Goal: Contribute content: Contribute content

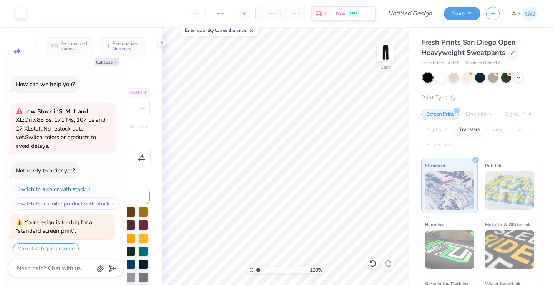
scroll to position [205, 0]
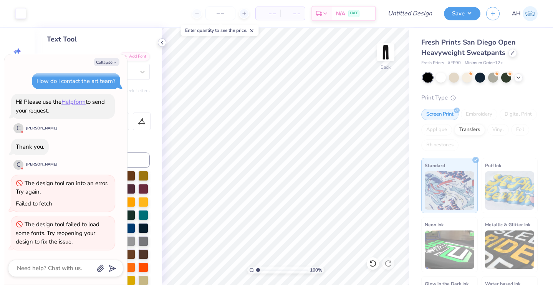
click at [164, 42] on icon at bounding box center [162, 43] width 6 height 6
type textarea "x"
type input "23.32"
type textarea "x"
type input "27.00"
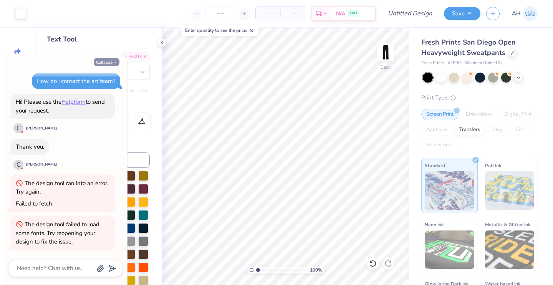
click at [98, 59] on button "Collapse" at bounding box center [107, 62] width 26 height 8
type textarea "x"
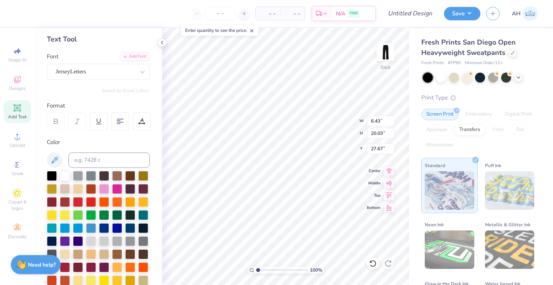
type input "27.67"
click at [419, 13] on input "Design Title" at bounding box center [420, 13] width 38 height 15
type input "Envy Hip Hop Sweats"
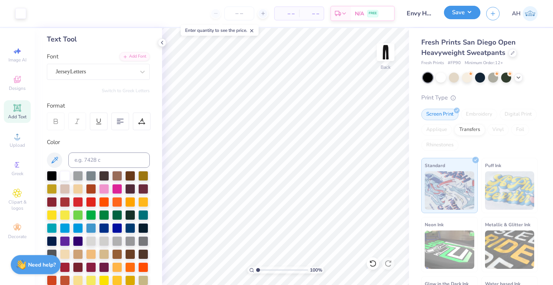
click at [451, 12] on button "Save" at bounding box center [462, 12] width 37 height 13
type input "0"
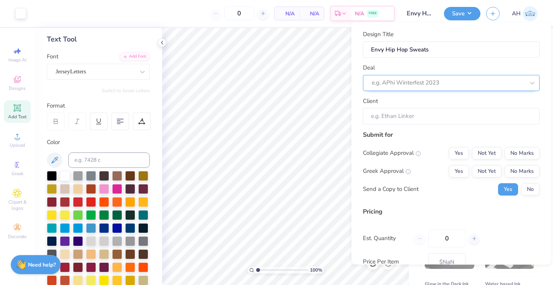
click at [435, 80] on div at bounding box center [448, 83] width 153 height 10
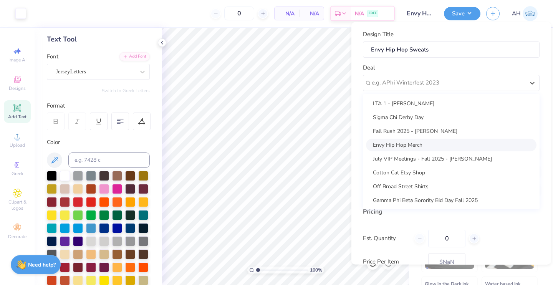
click at [424, 141] on div "Envy Hip Hop Merch" at bounding box center [451, 144] width 171 height 13
type input "Suzzie Pelayo"
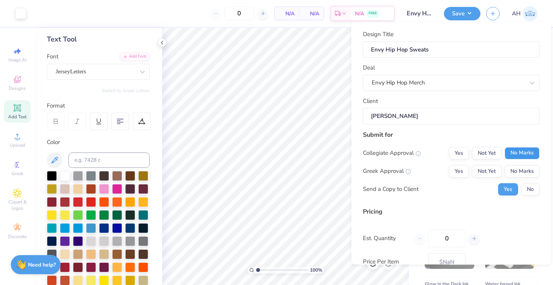
click at [513, 153] on button "No Marks" at bounding box center [522, 153] width 35 height 12
click at [512, 174] on button "No Marks" at bounding box center [522, 171] width 35 height 12
click at [521, 189] on button "No" at bounding box center [530, 189] width 18 height 12
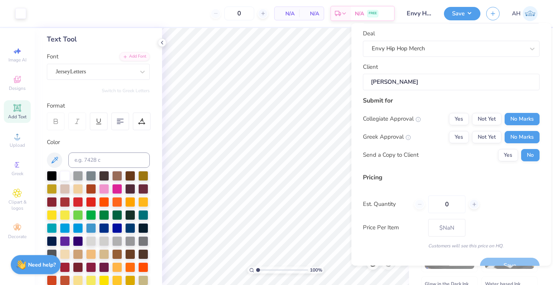
scroll to position [51, 0]
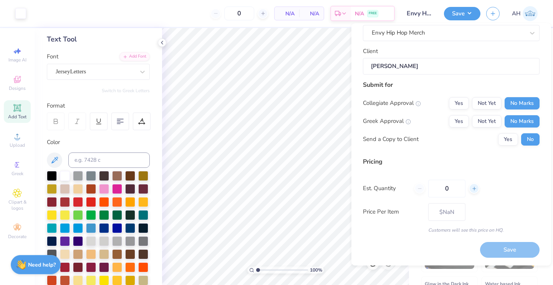
click at [475, 187] on line at bounding box center [475, 188] width 0 height 3
type input "1"
click at [417, 190] on div "1" at bounding box center [447, 189] width 65 height 18
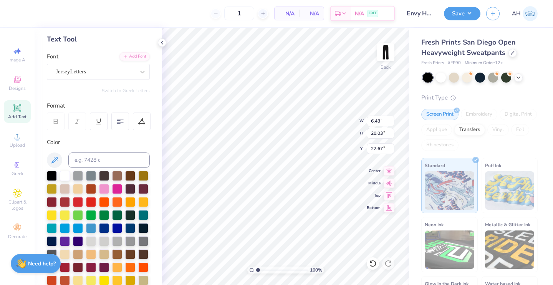
scroll to position [6, 1]
click at [48, 265] on strong "Need help?" at bounding box center [42, 263] width 28 height 7
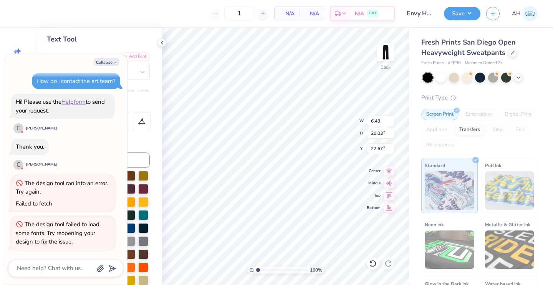
scroll to position [269, 0]
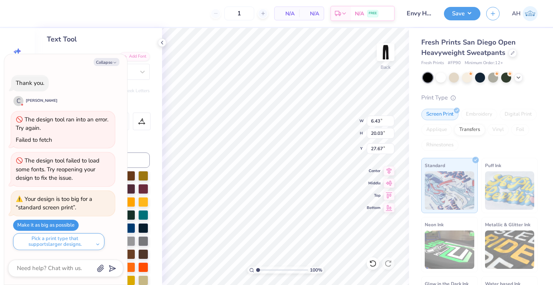
click at [63, 224] on button "Make it as big as possible" at bounding box center [46, 225] width 66 height 11
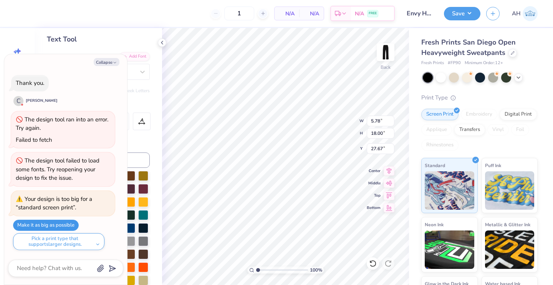
type textarea "x"
type input "5.78"
type input "18.00"
type textarea "x"
type input "29.64"
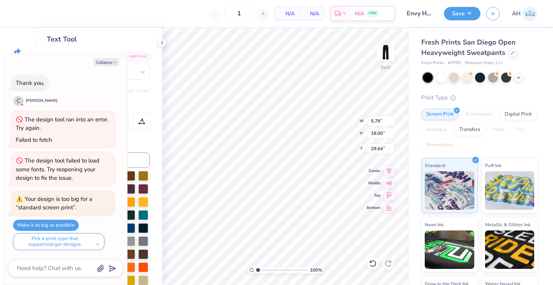
type textarea "x"
type input "29.92"
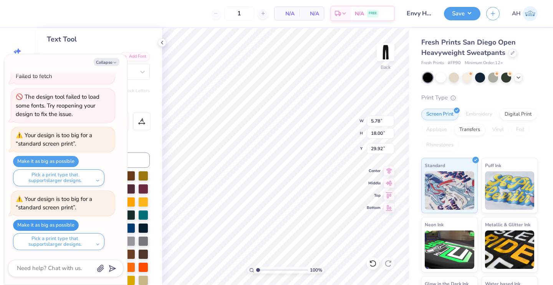
click at [60, 226] on button "Make it as big as possible" at bounding box center [46, 225] width 66 height 11
click at [60, 225] on button "Make it as big as possible" at bounding box center [46, 225] width 66 height 11
click at [58, 224] on button "Make it as big as possible" at bounding box center [46, 225] width 66 height 11
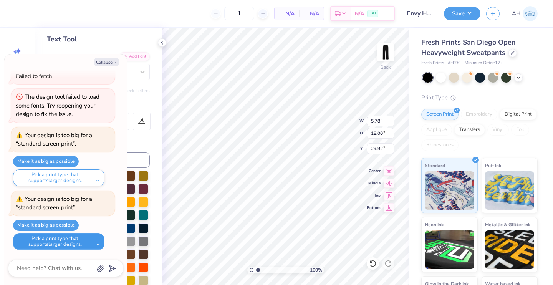
click at [60, 238] on button "Pick a print type that supports larger designs." at bounding box center [58, 241] width 91 height 17
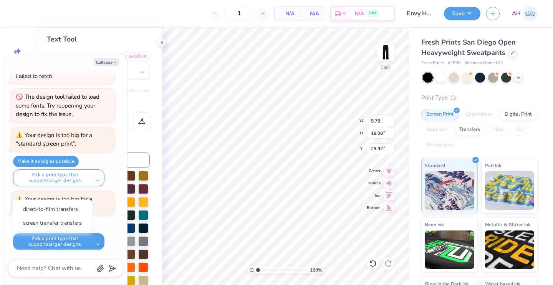
click at [105, 222] on div "Make it as big as possible Pick a print type that supports larger designs. dire…" at bounding box center [64, 235] width 102 height 30
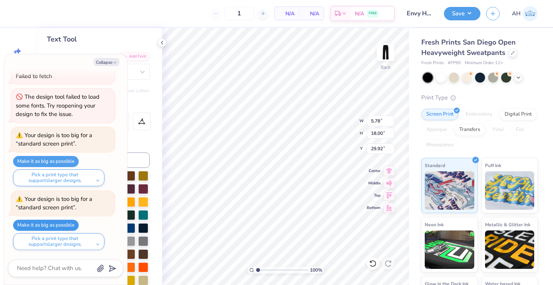
click at [59, 225] on button "Make it as big as possible" at bounding box center [46, 225] width 66 height 11
type textarea "x"
type input "30.46"
type textarea "x"
type input "30.97"
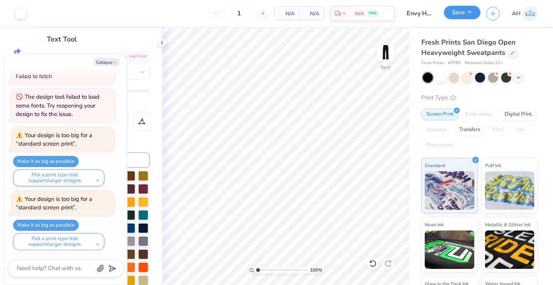
click at [464, 16] on button "Save" at bounding box center [462, 12] width 37 height 13
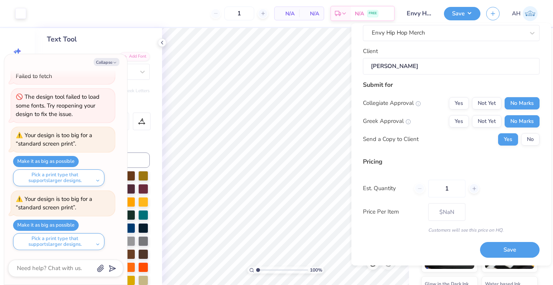
scroll to position [0, 0]
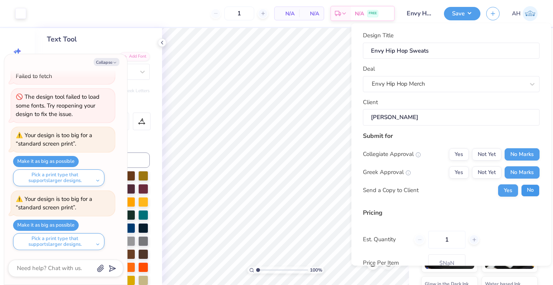
click at [523, 191] on button "No" at bounding box center [530, 190] width 18 height 12
type textarea "x"
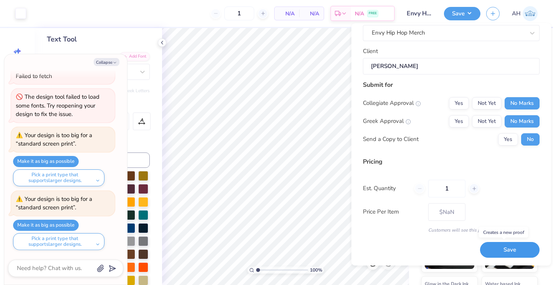
click at [497, 249] on button "Save" at bounding box center [510, 250] width 60 height 16
type input "$173.55"
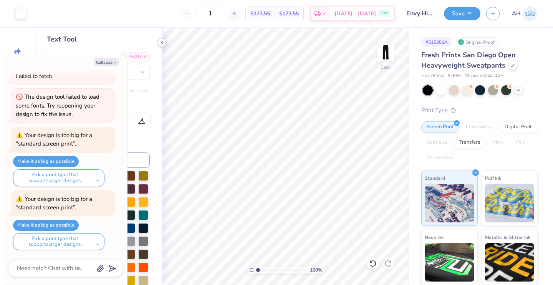
click at [163, 42] on icon at bounding box center [162, 43] width 6 height 6
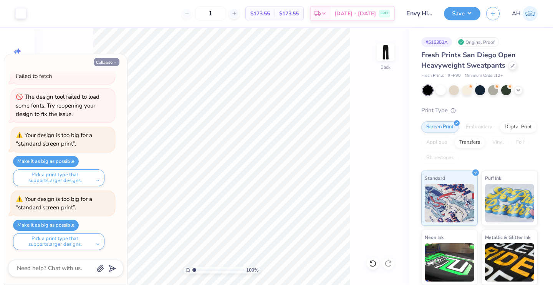
click at [108, 62] on button "Collapse" at bounding box center [107, 62] width 26 height 8
type textarea "x"
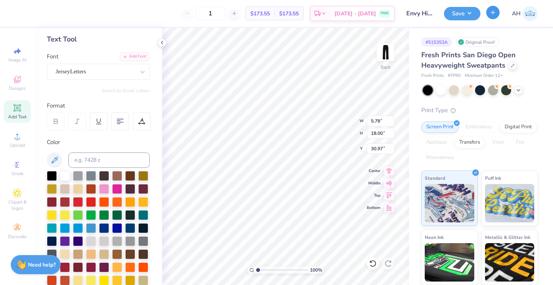
click at [497, 17] on button "button" at bounding box center [493, 12] width 13 height 13
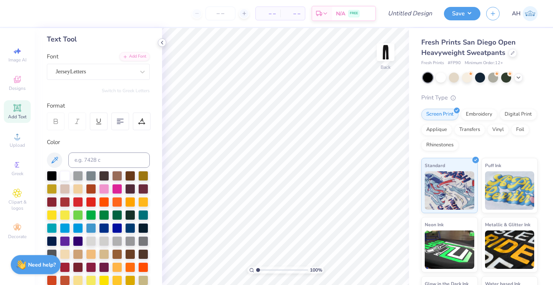
click at [164, 45] on icon at bounding box center [162, 43] width 6 height 6
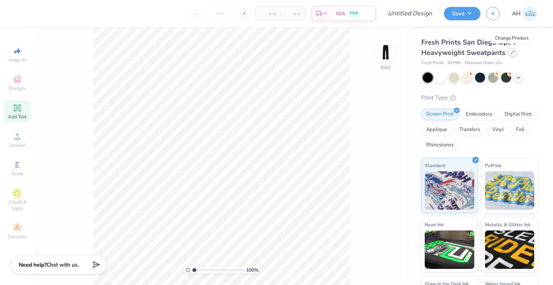
click at [511, 53] on icon at bounding box center [513, 52] width 4 height 4
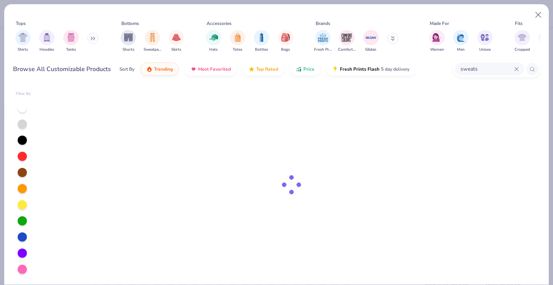
click at [516, 70] on icon at bounding box center [517, 69] width 5 height 5
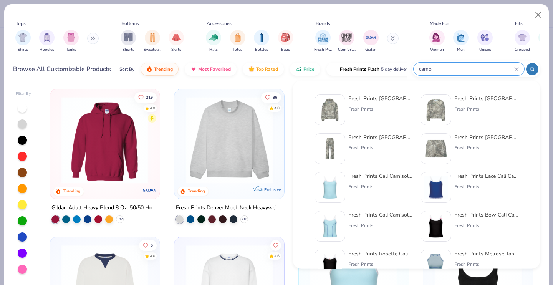
type input "camo"
click at [374, 107] on div "Fresh Prints" at bounding box center [381, 109] width 65 height 7
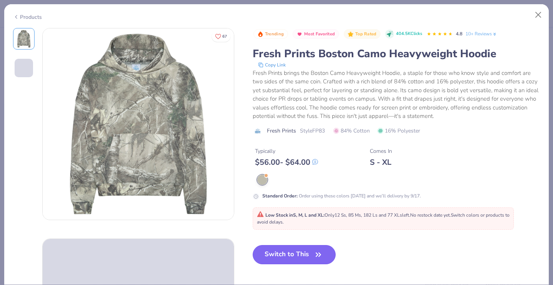
click at [285, 259] on button "Switch to This" at bounding box center [294, 254] width 83 height 19
click at [280, 255] on button "Switch to This" at bounding box center [294, 254] width 83 height 19
click at [286, 256] on button "Switch to This" at bounding box center [294, 254] width 83 height 19
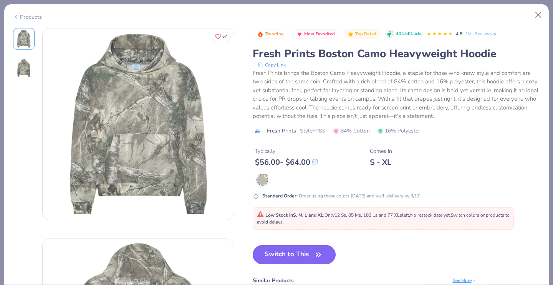
click at [285, 256] on button "Switch to This" at bounding box center [294, 254] width 83 height 19
click at [285, 255] on button "Switch to This" at bounding box center [294, 254] width 83 height 19
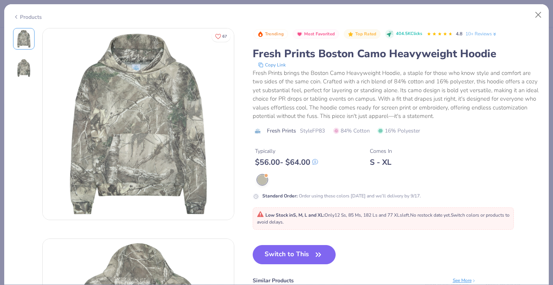
click at [285, 256] on button "Switch to This" at bounding box center [294, 254] width 83 height 19
click at [317, 253] on icon "button" at bounding box center [318, 254] width 11 height 11
click at [301, 249] on button "Switch to This" at bounding box center [294, 254] width 83 height 19
click at [253, 245] on button "Switch to This" at bounding box center [294, 254] width 83 height 19
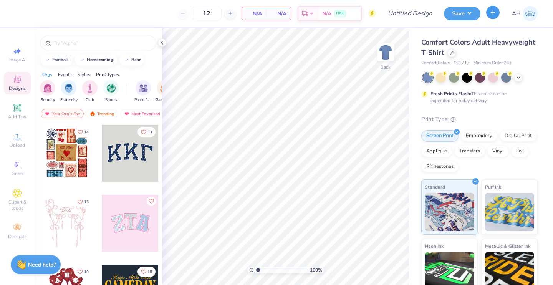
click at [495, 17] on button "button" at bounding box center [493, 12] width 13 height 13
click at [490, 13] on icon "button" at bounding box center [493, 12] width 7 height 7
click at [494, 12] on line "button" at bounding box center [494, 12] width 4 height 0
click at [492, 13] on icon "button" at bounding box center [493, 12] width 7 height 7
click at [493, 14] on icon "button" at bounding box center [493, 12] width 7 height 7
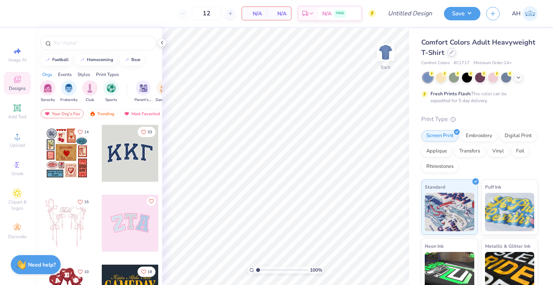
click at [454, 54] on icon at bounding box center [452, 52] width 4 height 4
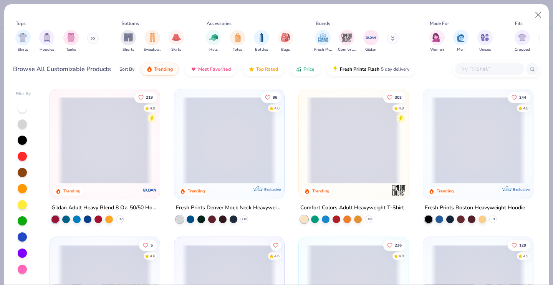
click at [488, 71] on input "text" at bounding box center [489, 69] width 59 height 9
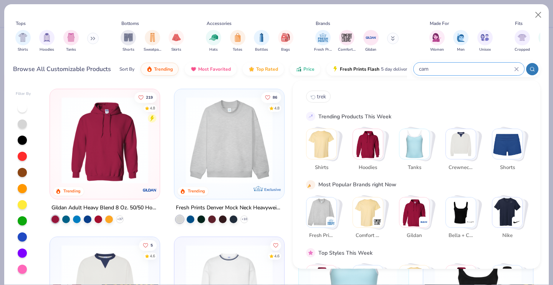
click at [481, 68] on input "cam" at bounding box center [466, 69] width 96 height 9
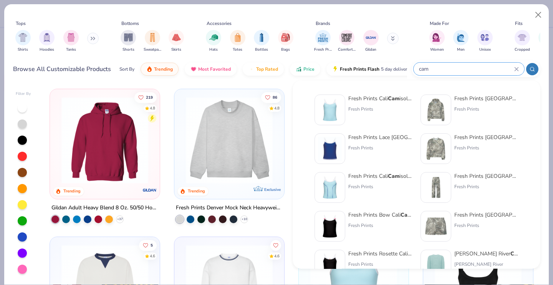
click at [481, 68] on input "cam" at bounding box center [466, 69] width 96 height 9
type input "cam"
click at [435, 98] on img at bounding box center [436, 110] width 24 height 24
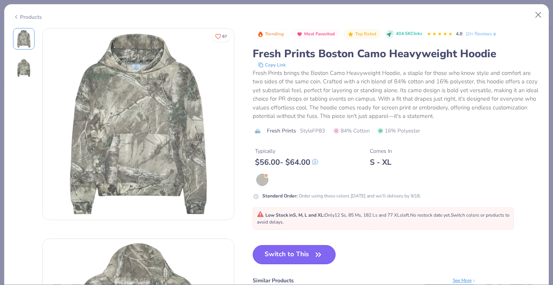
click at [314, 251] on span "button" at bounding box center [318, 254] width 11 height 11
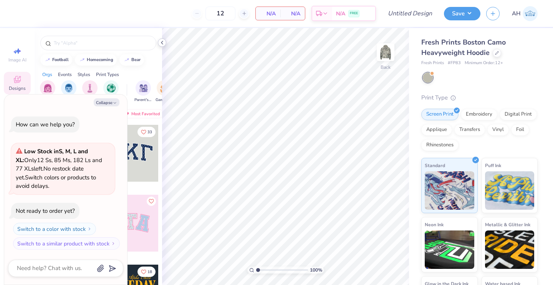
click at [162, 43] on icon at bounding box center [162, 43] width 6 height 6
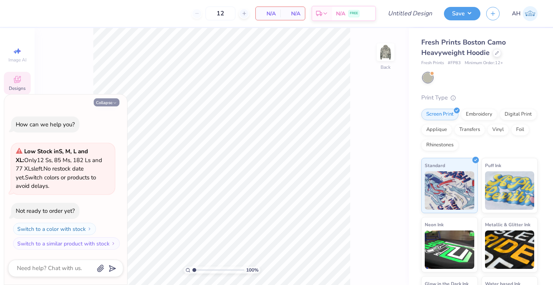
click at [110, 101] on button "Collapse" at bounding box center [107, 102] width 26 height 8
type textarea "x"
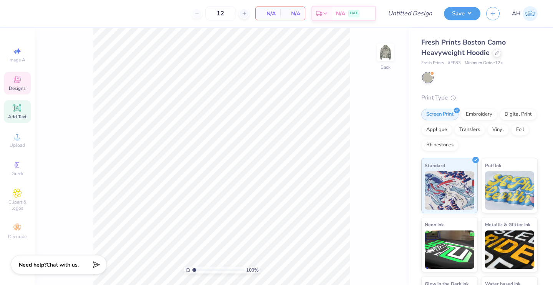
click at [11, 114] on span "Add Text" at bounding box center [17, 117] width 18 height 6
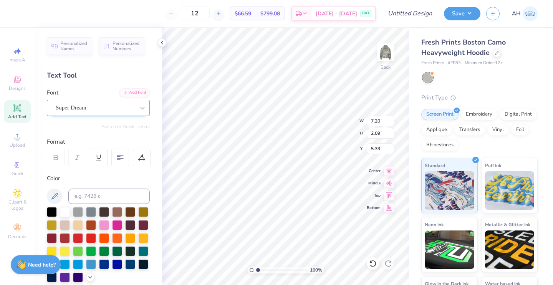
click at [115, 103] on div "Super Dream" at bounding box center [95, 108] width 81 height 12
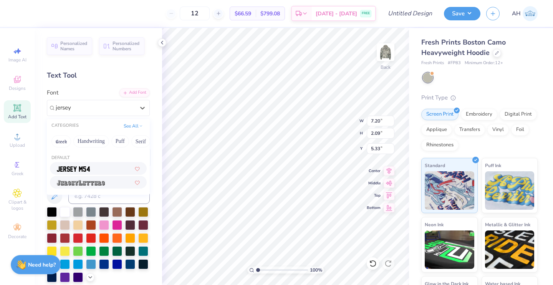
click at [86, 181] on img at bounding box center [81, 182] width 48 height 5
type input "jersey"
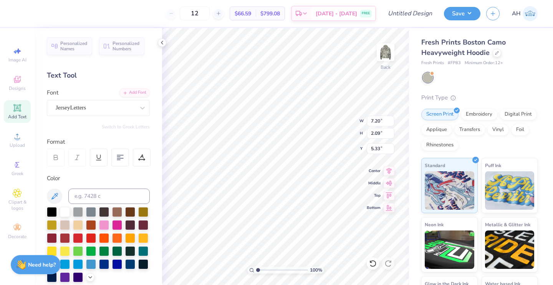
type input "9.07"
type input "2.63"
type input "5.06"
type textarea "T"
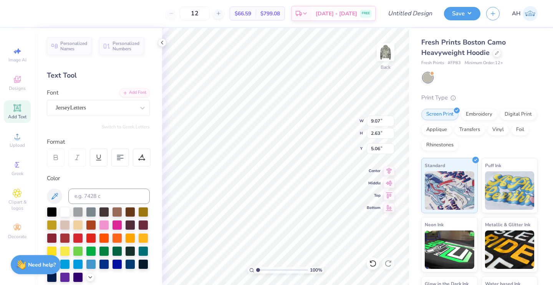
scroll to position [6, 1]
type textarea "ENVY"
type input "3.00"
click at [374, 54] on img at bounding box center [385, 52] width 31 height 31
click at [381, 55] on img at bounding box center [385, 52] width 31 height 31
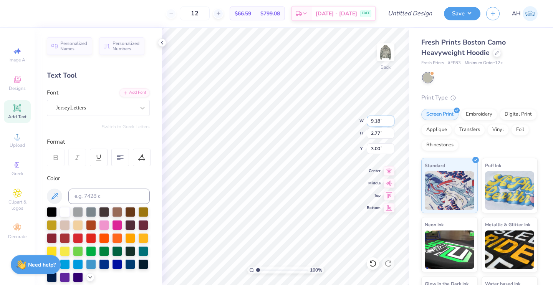
type input "9.18"
type input "2.77"
click at [381, 121] on input "9.18" at bounding box center [381, 121] width 28 height 11
type input "9.97"
type input "3.01"
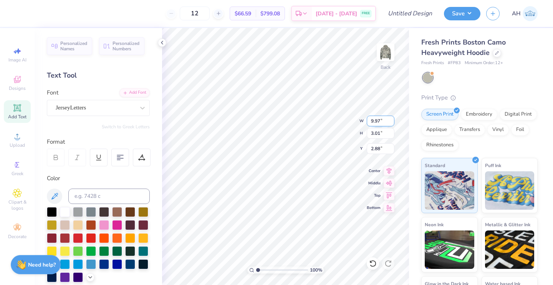
type input "2.88"
click at [380, 134] on input "3.01" at bounding box center [381, 133] width 28 height 11
type input "3"
type input "2.73"
type input "9.04"
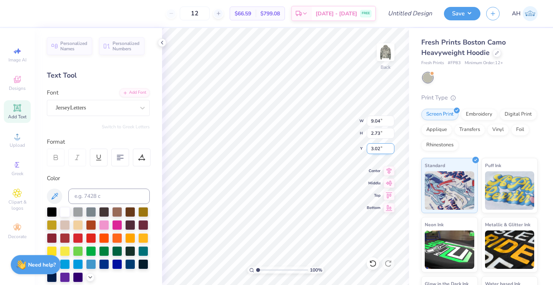
click at [380, 151] on input "3.02" at bounding box center [381, 148] width 28 height 11
type input "3"
type input "2.70"
type input "3.00"
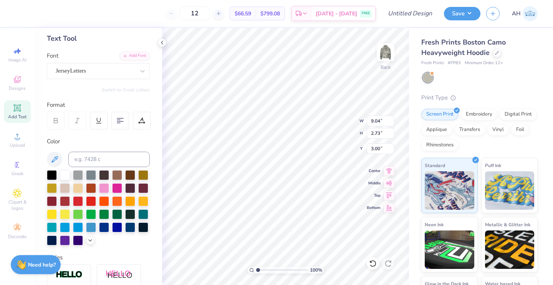
scroll to position [40, 0]
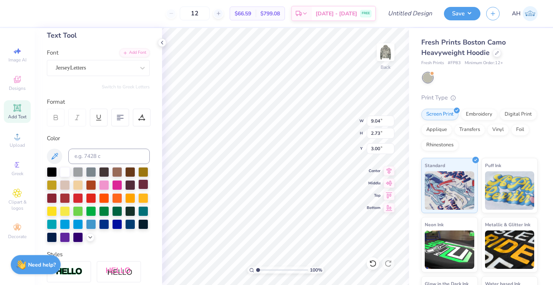
click at [138, 189] on div at bounding box center [143, 184] width 10 height 10
click at [53, 168] on div at bounding box center [52, 171] width 10 height 10
click at [138, 189] on div at bounding box center [143, 184] width 10 height 10
click at [57, 198] on div at bounding box center [52, 198] width 10 height 10
click at [138, 189] on div at bounding box center [143, 184] width 10 height 10
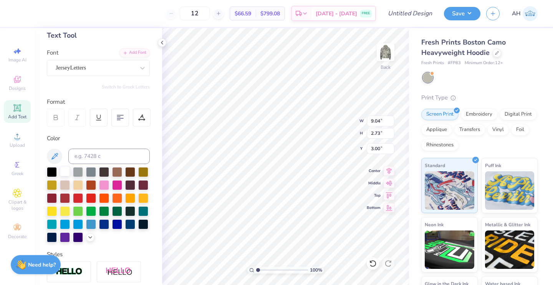
click at [65, 170] on div at bounding box center [65, 171] width 10 height 10
click at [138, 189] on div at bounding box center [143, 184] width 10 height 10
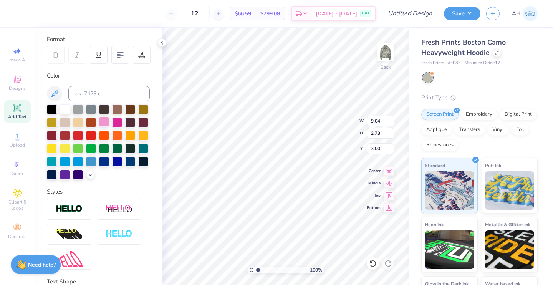
scroll to position [105, 0]
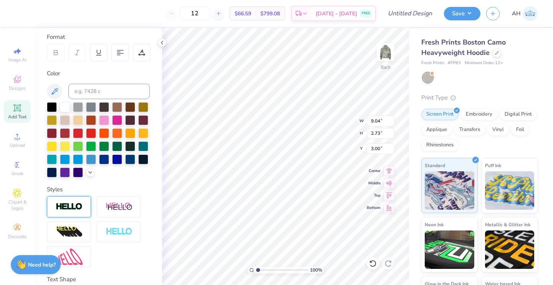
click at [77, 211] on img at bounding box center [69, 207] width 27 height 9
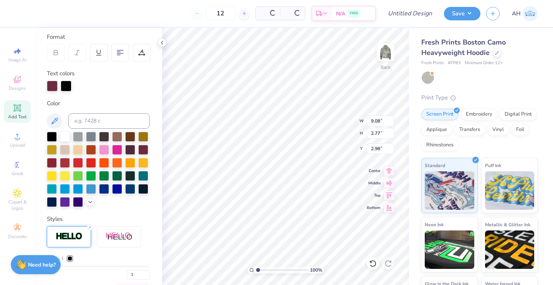
type input "9.08"
type input "2.77"
type input "2.98"
click at [67, 135] on div at bounding box center [65, 136] width 10 height 10
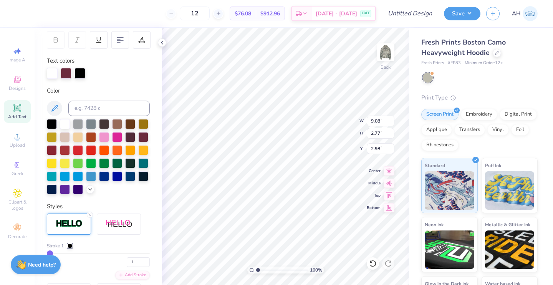
scroll to position [115, 0]
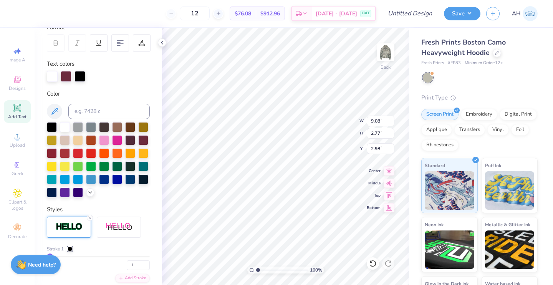
click at [69, 251] on div at bounding box center [70, 249] width 5 height 5
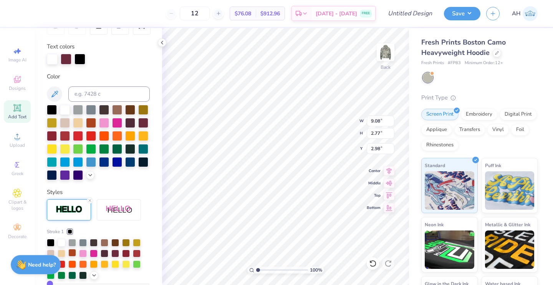
scroll to position [133, 0]
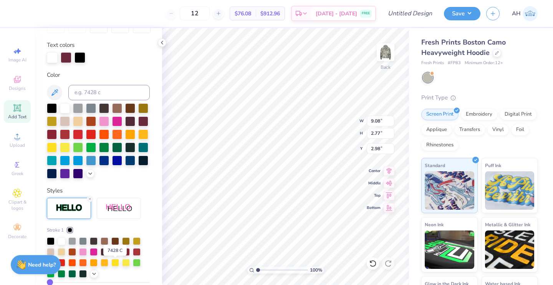
click at [116, 255] on div at bounding box center [115, 251] width 8 height 8
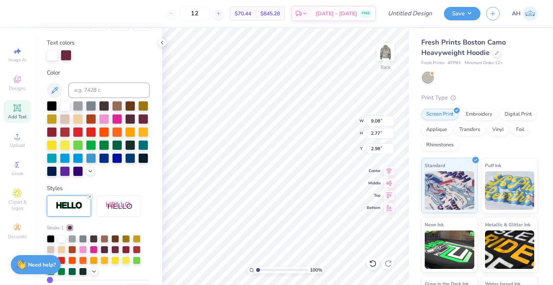
click at [89, 199] on icon at bounding box center [90, 196] width 5 height 5
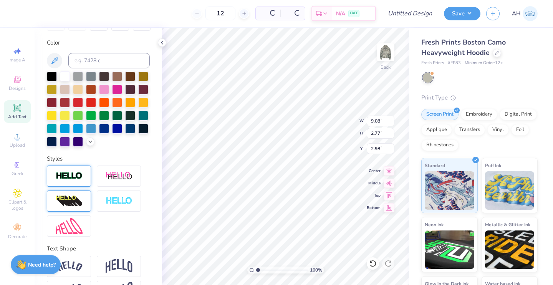
type input "9.04"
type input "2.73"
type input "3.00"
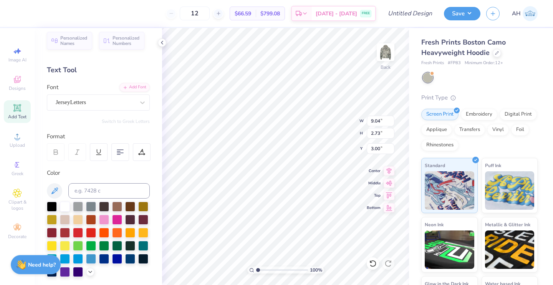
scroll to position [0, 0]
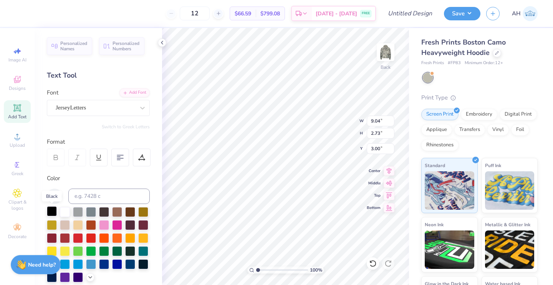
click at [53, 210] on div at bounding box center [52, 211] width 10 height 10
click at [378, 119] on input "9.04" at bounding box center [381, 121] width 28 height 11
click at [380, 119] on input "9.04" at bounding box center [381, 121] width 28 height 11
type input "9.97"
type input "3.01"
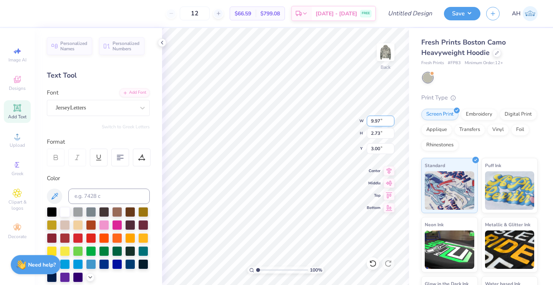
type input "2.86"
click at [379, 135] on input "3.01" at bounding box center [381, 133] width 28 height 11
click at [380, 135] on input "3.01" at bounding box center [381, 133] width 28 height 11
type input "3"
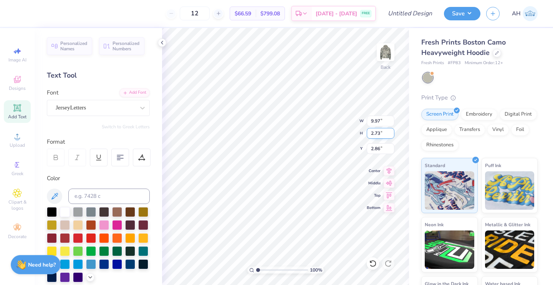
type input "2.73"
type input "9.04"
type input "3.00"
click at [116, 106] on div "JerseyLetters" at bounding box center [95, 108] width 81 height 12
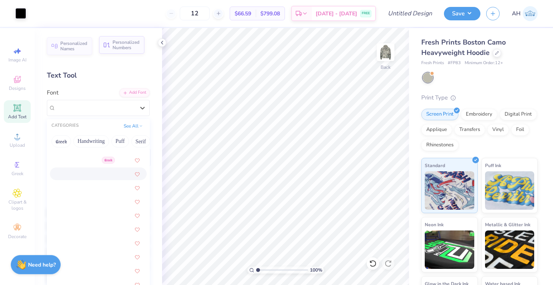
scroll to position [1186, 0]
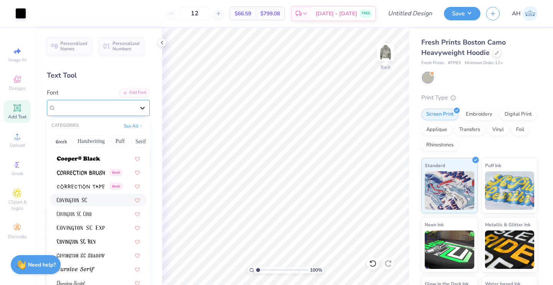
click at [140, 108] on icon at bounding box center [142, 108] width 5 height 3
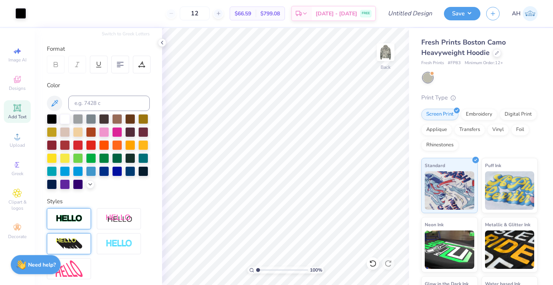
scroll to position [0, 0]
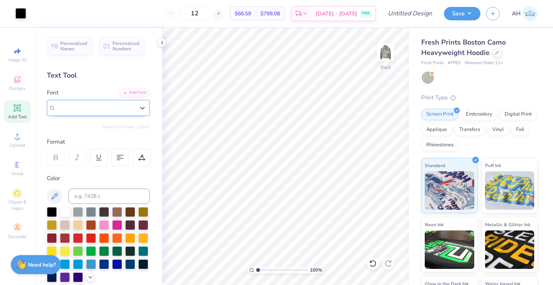
click at [86, 104] on span "JerseyLetters" at bounding box center [71, 107] width 30 height 9
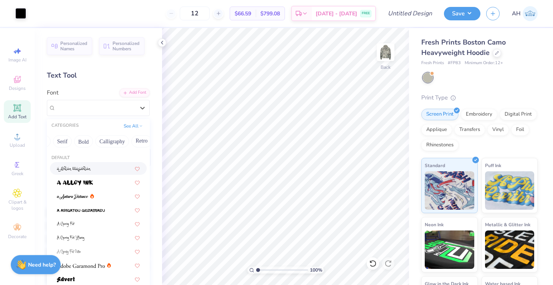
scroll to position [0, 91]
click at [76, 143] on button "Bold" at bounding box center [70, 141] width 19 height 12
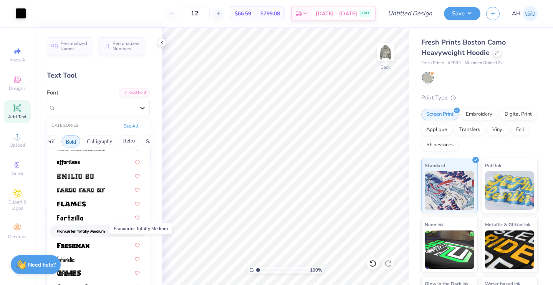
scroll to position [201, 0]
click at [101, 176] on div at bounding box center [98, 175] width 83 height 8
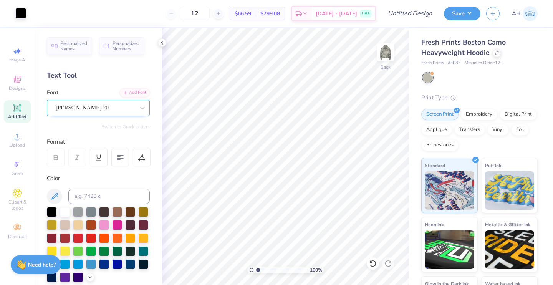
click at [116, 110] on div "[PERSON_NAME] 20" at bounding box center [95, 108] width 81 height 12
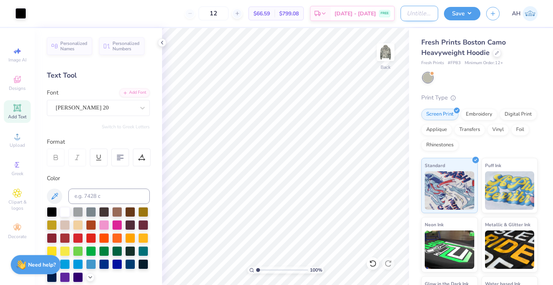
click at [415, 15] on input "Design Title" at bounding box center [420, 13] width 38 height 15
click at [430, 13] on input "Design Title" at bounding box center [420, 13] width 38 height 15
type input "Envy Hip Hop Hoodie"
click at [383, 120] on input "10.36" at bounding box center [381, 121] width 28 height 11
type input "1"
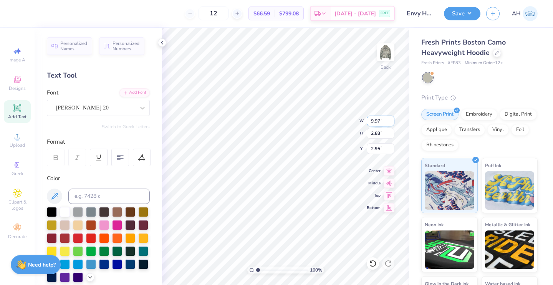
type input "9.97"
type input "2.73"
type input "3.00"
type input "2.70"
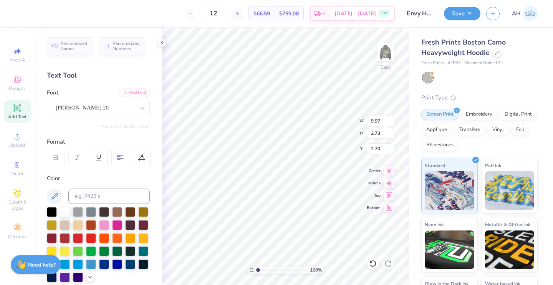
type input "3.00"
click at [456, 16] on button "Save" at bounding box center [462, 12] width 37 height 13
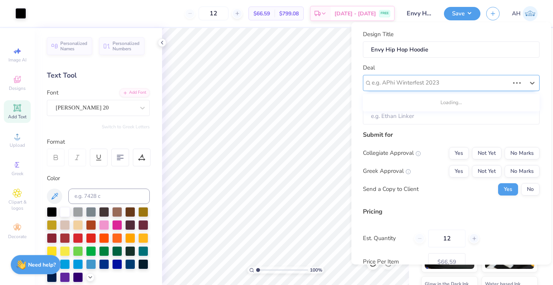
click at [427, 81] on div at bounding box center [441, 83] width 138 height 10
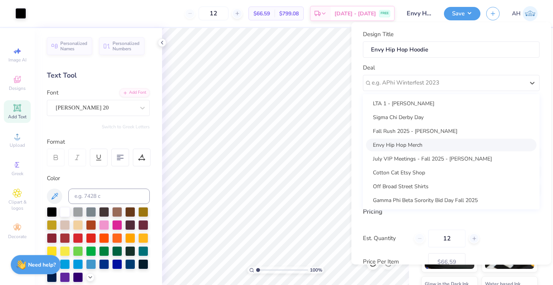
click at [424, 142] on div "Envy Hip Hop Merch" at bounding box center [451, 144] width 171 height 13
type input "[PERSON_NAME]"
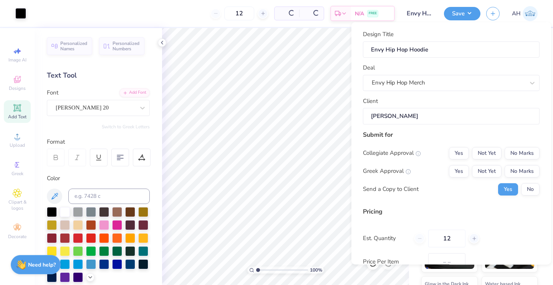
type input "$66.59"
click at [510, 151] on button "No Marks" at bounding box center [522, 153] width 35 height 12
click at [513, 164] on div "Collegiate Approval Yes Not Yet No Marks Greek Approval Yes Not Yet No Marks Se…" at bounding box center [451, 171] width 177 height 48
click at [523, 181] on div "Collegiate Approval Yes Not Yet No Marks Greek Approval Yes Not Yet No Marks Se…" at bounding box center [451, 171] width 177 height 48
click at [523, 188] on button "No" at bounding box center [530, 189] width 18 height 12
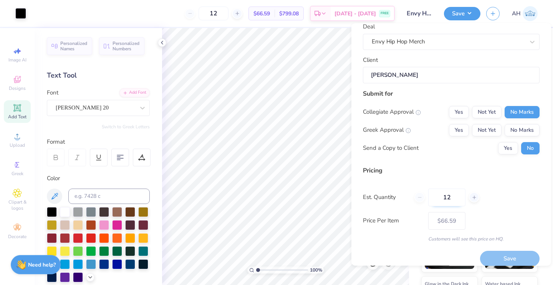
scroll to position [0, 0]
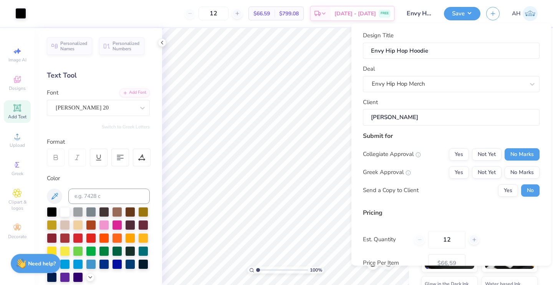
click at [45, 264] on strong "Need help?" at bounding box center [42, 263] width 28 height 7
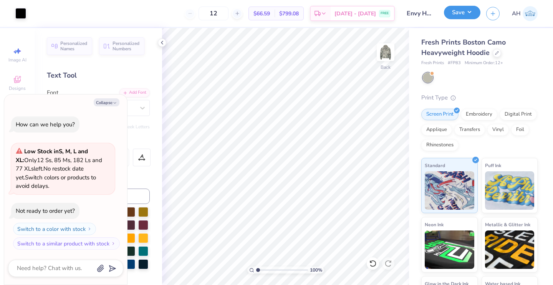
click at [467, 10] on button "Save" at bounding box center [462, 12] width 37 height 13
type textarea "x"
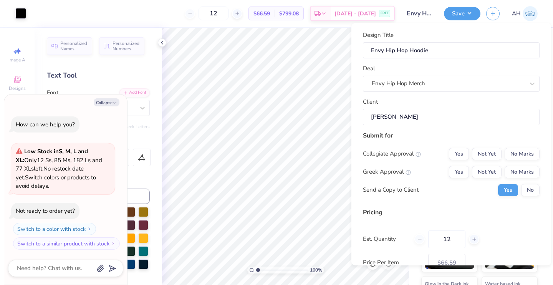
scroll to position [51, 0]
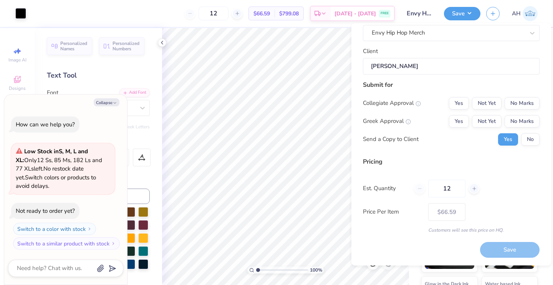
click at [485, 247] on div "Save" at bounding box center [510, 250] width 60 height 16
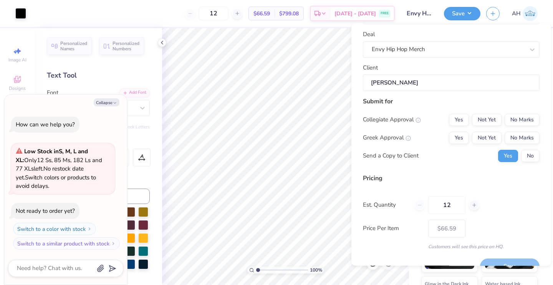
scroll to position [32, 0]
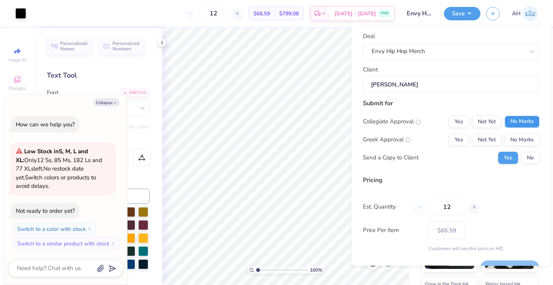
click at [518, 122] on button "No Marks" at bounding box center [522, 122] width 35 height 12
click at [517, 133] on div "Collegiate Approval Yes Not Yet No Marks Greek Approval Yes Not Yet No Marks Se…" at bounding box center [451, 140] width 177 height 48
click at [516, 139] on button "No Marks" at bounding box center [522, 140] width 35 height 12
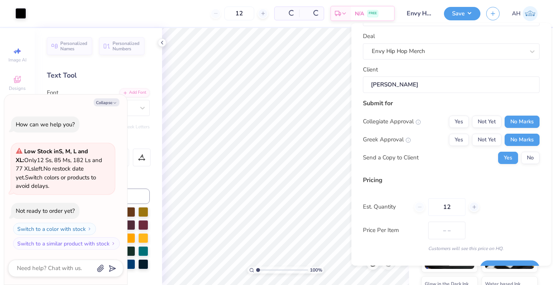
type input "$66.59"
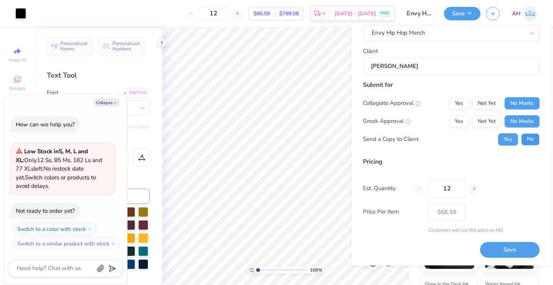
click at [529, 139] on button "No" at bounding box center [530, 139] width 18 height 12
type textarea "x"
click at [502, 248] on button "Save" at bounding box center [510, 250] width 60 height 16
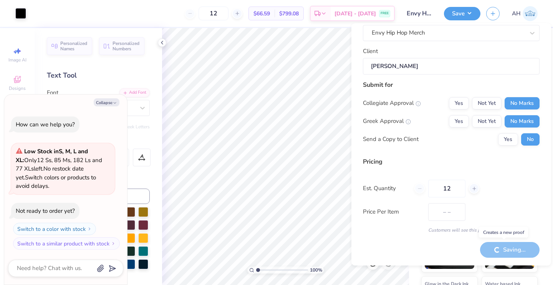
type input "$66.59"
type textarea "x"
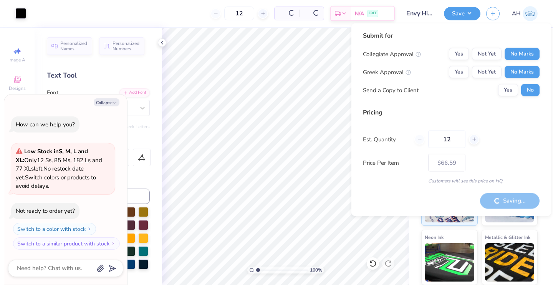
type input "– –"
type textarea "x"
type input "$66.59"
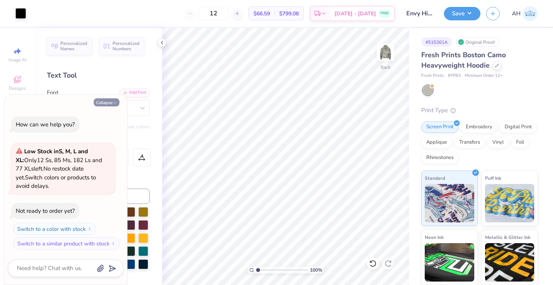
click at [116, 104] on icon "button" at bounding box center [115, 103] width 5 height 5
type textarea "x"
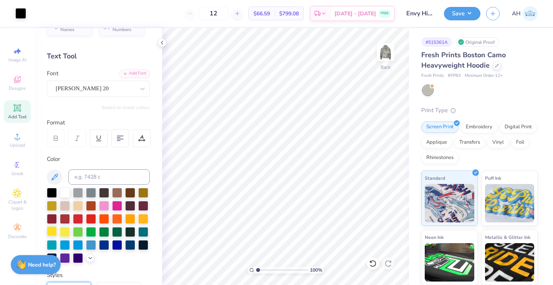
scroll to position [33, 0]
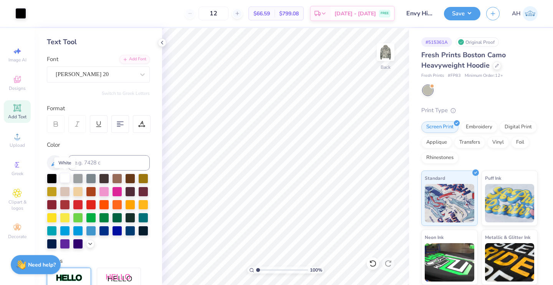
click at [66, 175] on div at bounding box center [65, 178] width 10 height 10
click at [461, 15] on button "Save" at bounding box center [462, 12] width 37 height 13
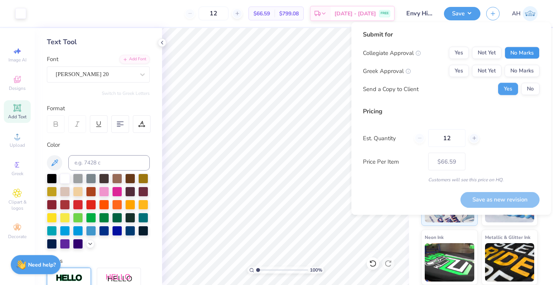
click at [523, 54] on button "No Marks" at bounding box center [522, 53] width 35 height 12
click at [522, 69] on button "No Marks" at bounding box center [522, 71] width 35 height 12
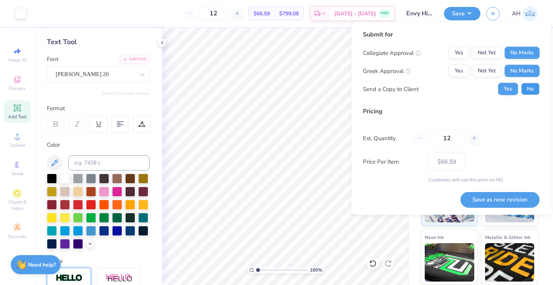
click at [529, 87] on button "No" at bounding box center [530, 89] width 18 height 12
click at [489, 200] on button "Save as new revision" at bounding box center [500, 200] width 79 height 16
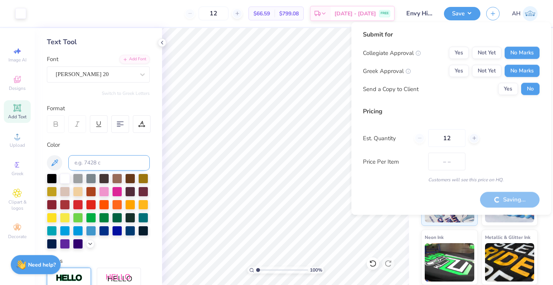
type input "$66.59"
click at [138, 196] on div at bounding box center [143, 191] width 10 height 10
click at [57, 203] on div at bounding box center [52, 204] width 10 height 10
click at [125, 196] on div at bounding box center [130, 191] width 10 height 10
click at [138, 196] on div at bounding box center [143, 191] width 10 height 10
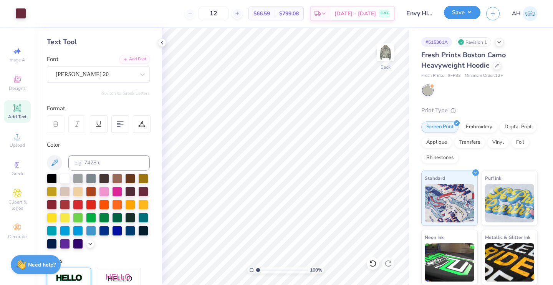
click at [475, 15] on button "Save" at bounding box center [462, 12] width 37 height 13
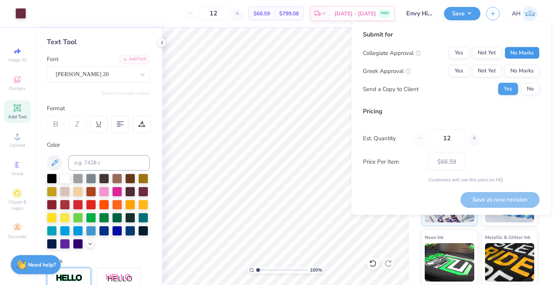
click at [526, 49] on button "No Marks" at bounding box center [522, 53] width 35 height 12
click at [525, 71] on button "No Marks" at bounding box center [522, 71] width 35 height 12
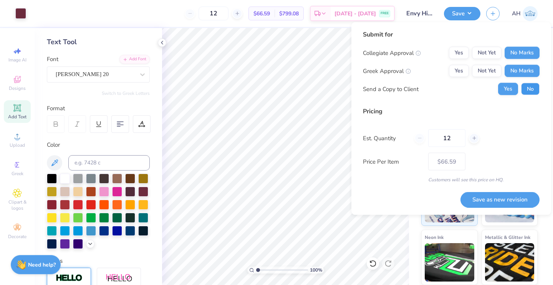
click at [532, 90] on button "No" at bounding box center [530, 89] width 18 height 12
click at [496, 199] on button "Save as new revision" at bounding box center [500, 200] width 79 height 16
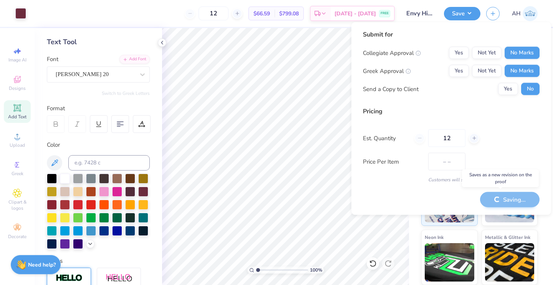
type input "$66.59"
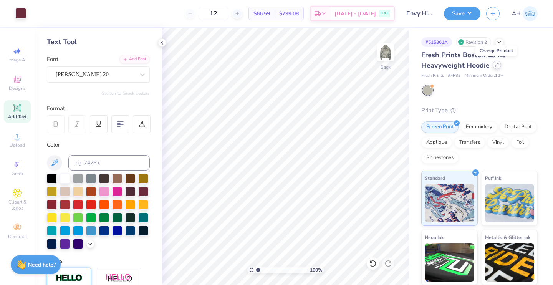
click at [498, 66] on icon at bounding box center [497, 65] width 4 height 4
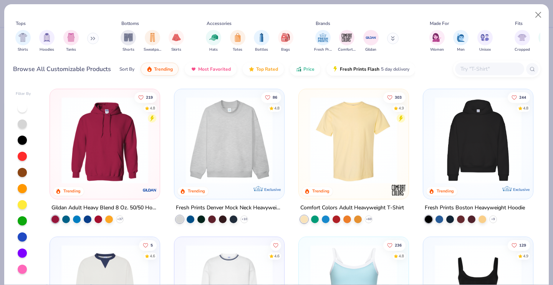
click at [466, 68] on input "text" at bounding box center [489, 69] width 59 height 9
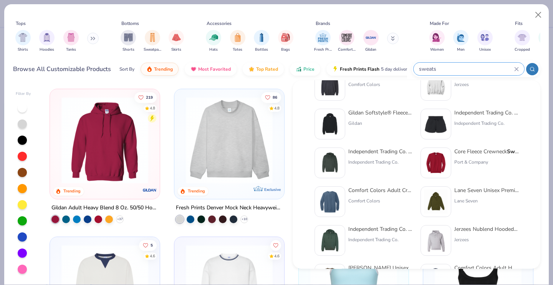
scroll to position [119, 0]
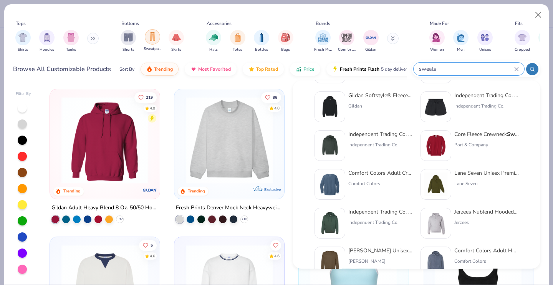
type input "sweats"
click at [147, 38] on div "filter for Sweatpants" at bounding box center [152, 37] width 15 height 15
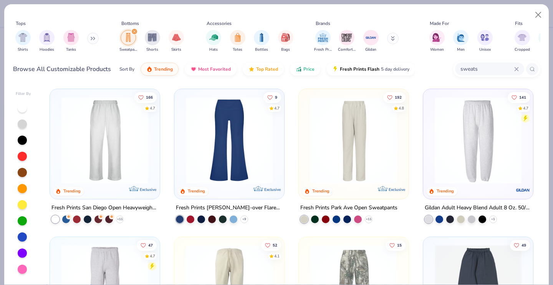
scroll to position [5, 0]
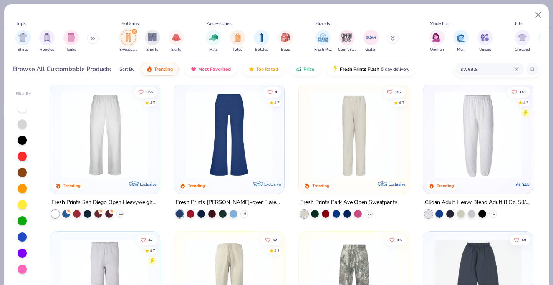
click at [91, 186] on div "166 4.7 Trending Exclusive" at bounding box center [105, 139] width 110 height 110
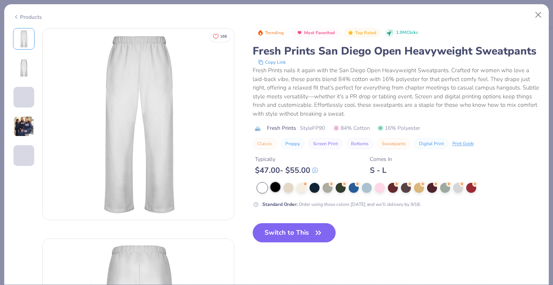
click at [275, 189] on div at bounding box center [276, 187] width 10 height 10
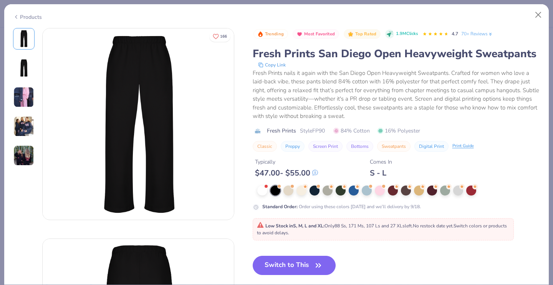
drag, startPoint x: 291, startPoint y: 268, endPoint x: 270, endPoint y: 189, distance: 81.2
click at [291, 268] on button "Switch to This" at bounding box center [294, 265] width 83 height 19
click at [322, 261] on icon "button" at bounding box center [318, 265] width 11 height 11
click at [279, 264] on button "Switch to This" at bounding box center [294, 265] width 83 height 19
click at [277, 191] on div at bounding box center [276, 191] width 10 height 10
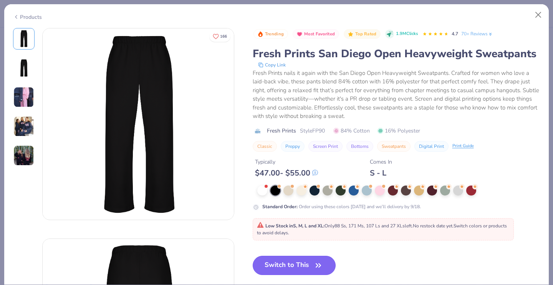
click at [283, 261] on button "Switch to This" at bounding box center [294, 265] width 83 height 19
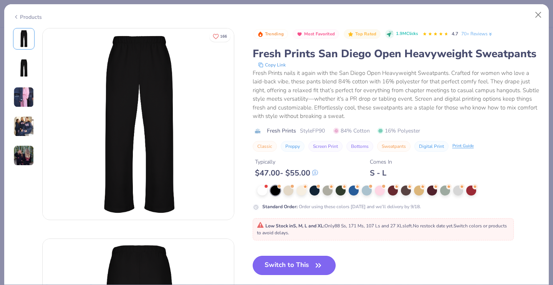
click at [283, 261] on button "Switch to This" at bounding box center [294, 265] width 83 height 19
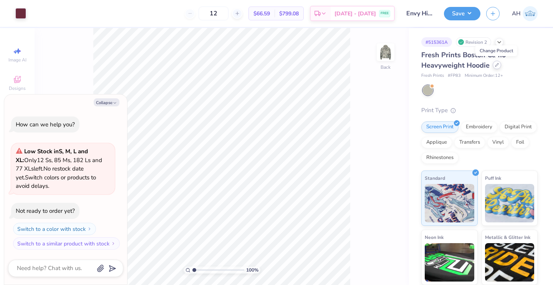
click at [497, 68] on div at bounding box center [497, 65] width 8 height 8
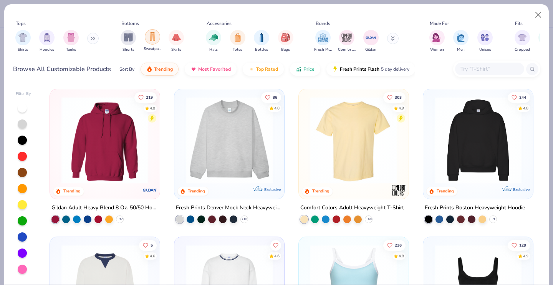
click at [150, 38] on img "filter for Sweatpants" at bounding box center [152, 36] width 8 height 9
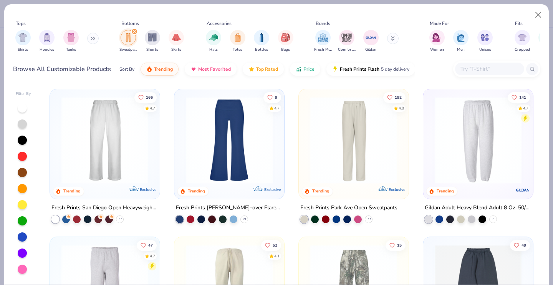
click at [120, 153] on img at bounding box center [105, 140] width 95 height 87
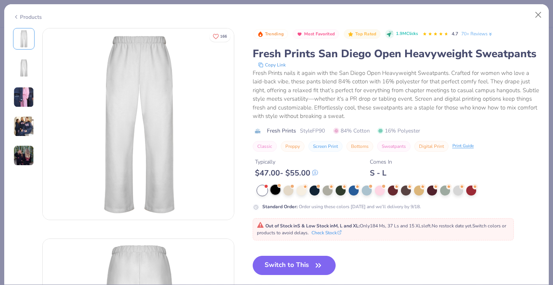
click at [276, 190] on div at bounding box center [276, 190] width 10 height 10
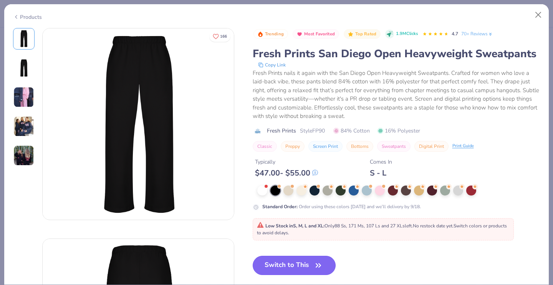
click at [281, 262] on button "Switch to This" at bounding box center [294, 265] width 83 height 19
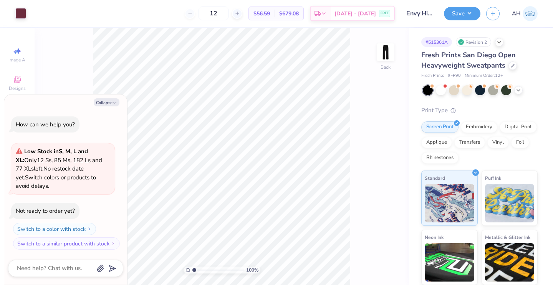
type textarea "x"
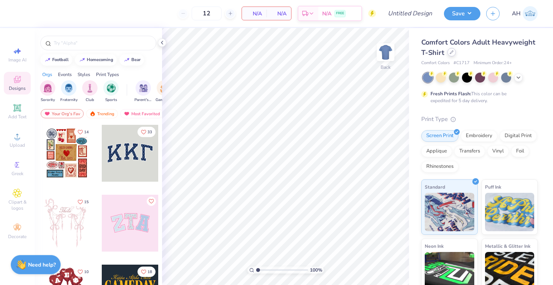
click at [453, 54] on icon at bounding box center [451, 52] width 3 height 3
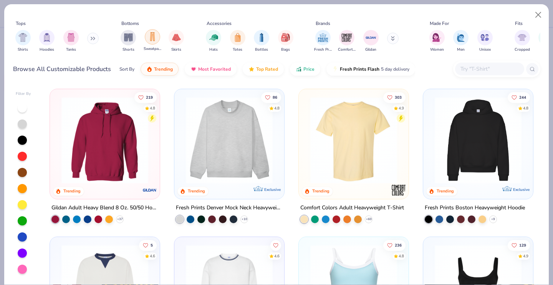
click at [153, 34] on img "filter for Sweatpants" at bounding box center [152, 36] width 8 height 9
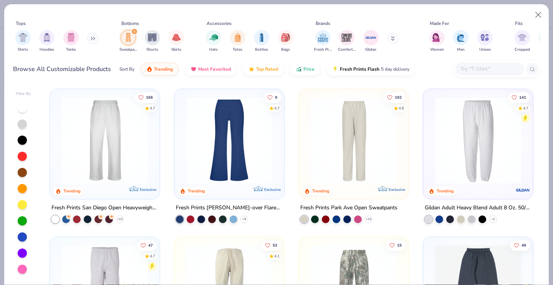
click at [109, 116] on img at bounding box center [105, 140] width 95 height 87
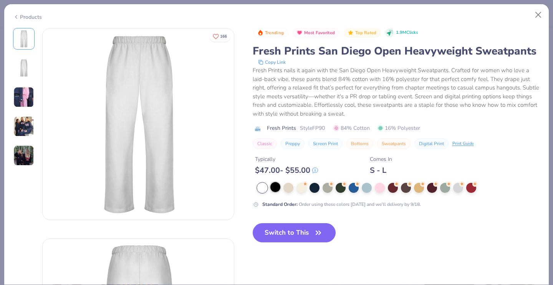
click at [273, 189] on div at bounding box center [276, 187] width 10 height 10
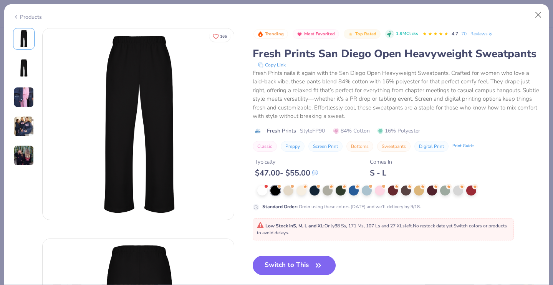
click at [275, 262] on button "Switch to This" at bounding box center [294, 265] width 83 height 19
click at [321, 265] on icon "button" at bounding box center [318, 265] width 11 height 11
click at [311, 264] on button "Switch to This" at bounding box center [294, 265] width 83 height 19
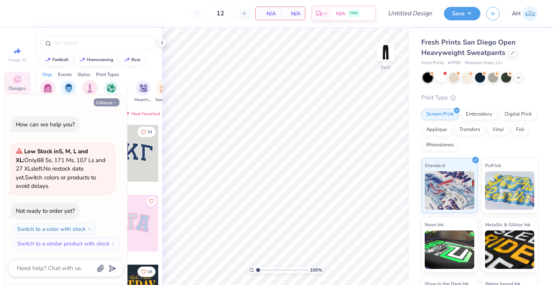
click at [117, 99] on button "Collapse" at bounding box center [107, 102] width 26 height 8
type textarea "x"
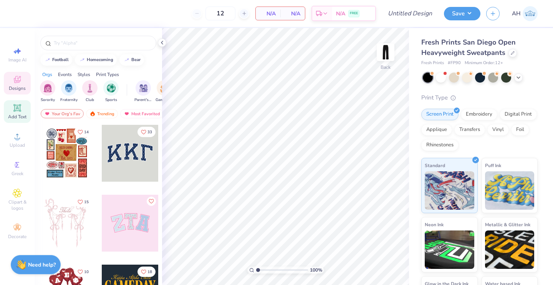
click at [19, 108] on icon at bounding box center [17, 108] width 6 height 6
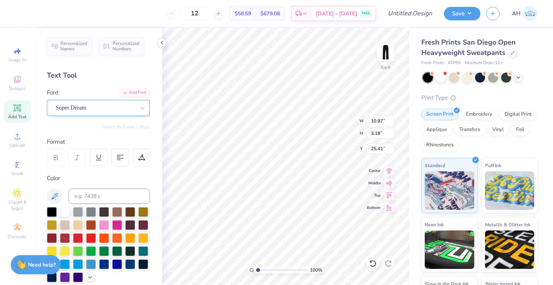
click at [116, 110] on div "Super Dream" at bounding box center [95, 108] width 81 height 12
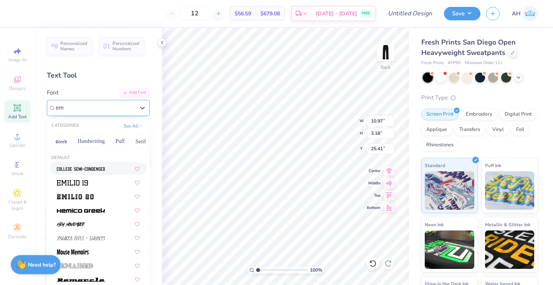
type input "e"
click at [90, 199] on span at bounding box center [75, 196] width 37 height 8
type input "Em"
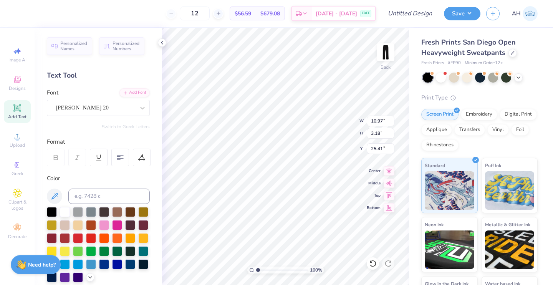
type input "10.85"
type input "3.11"
type input "25.44"
type textarea "T"
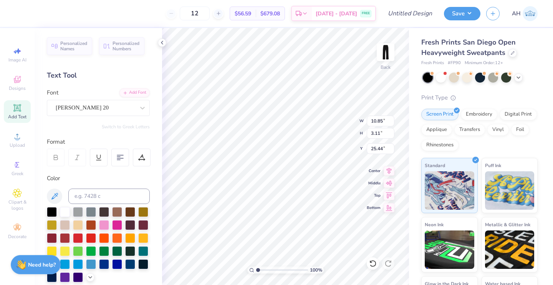
type textarea "ENVY"
type input "2.97"
type input "24.03"
type input "3.16"
type input "10.86"
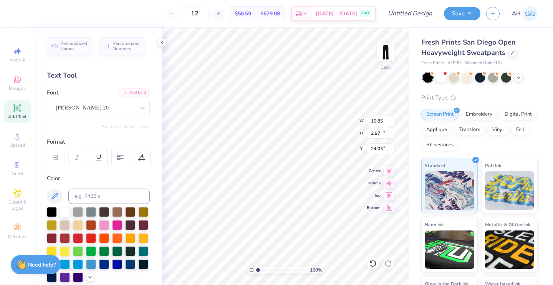
type input "20.07"
click at [324, 125] on div "100 % Back W 3.16 3.16 " H 10.86 10.86 " Y 20.07 20.07 " Center [GEOGRAPHIC_DAT…" at bounding box center [285, 156] width 247 height 257
type input "30.61"
type input "4.34"
type input "14.90"
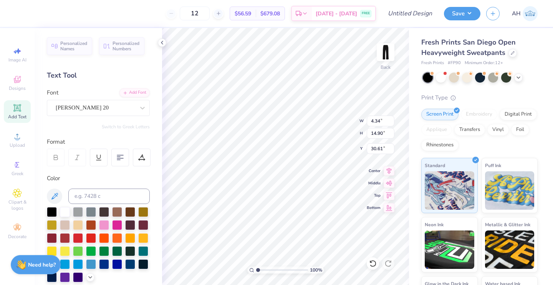
type input "26.55"
type input "4.35"
type input "14.94"
click at [46, 261] on strong "Need help?" at bounding box center [42, 263] width 28 height 7
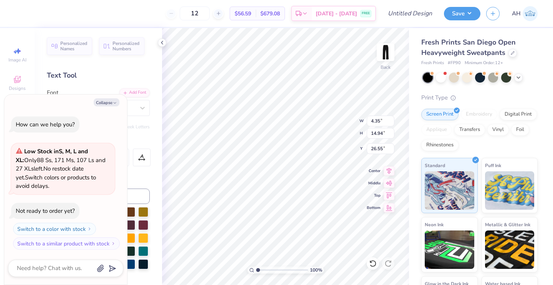
type textarea "x"
type input "28.98"
click at [381, 120] on input "4.35" at bounding box center [381, 121] width 28 height 11
type input "4"
type input "5.78"
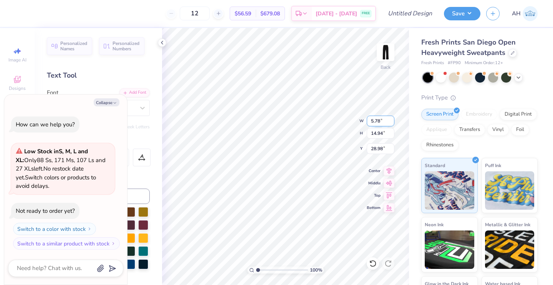
type textarea "x"
type input "5.24"
type input "18.00"
type input "27.45"
click at [384, 133] on input "18.00" at bounding box center [381, 133] width 28 height 11
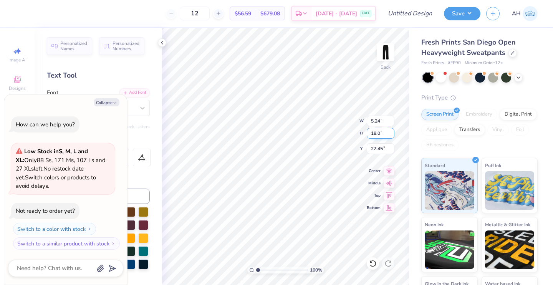
type input "18.00"
type textarea "x"
click at [380, 149] on input "27.45" at bounding box center [381, 148] width 28 height 11
click at [383, 149] on input "27.45" at bounding box center [381, 148] width 28 height 11
type input "2"
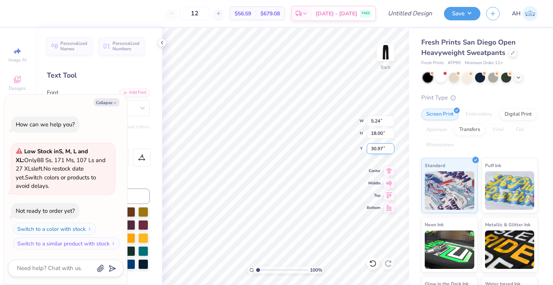
type input "30.97"
click at [343, 125] on div "100 % Back W 5.24 5.24 " H 18.00 18.00 " Y 30.97 30.97 " Center Middle Top Bott…" at bounding box center [285, 156] width 247 height 257
type textarea "x"
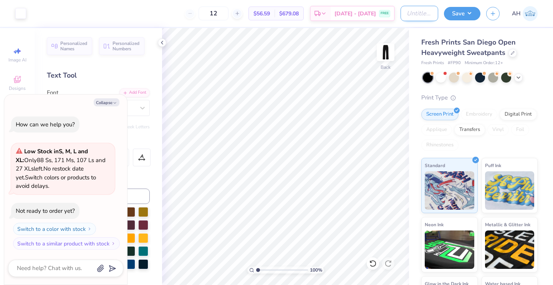
click at [426, 9] on input "Design Title" at bounding box center [420, 13] width 38 height 15
click at [413, 8] on input "Design Title" at bounding box center [420, 13] width 38 height 15
type input "Envy Hip Hop Sweats"
click at [457, 15] on button "Save" at bounding box center [462, 12] width 37 height 13
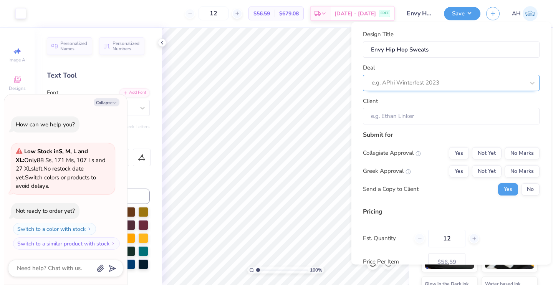
click at [427, 75] on div "e.g. APhi Winterfest 2023" at bounding box center [451, 83] width 177 height 16
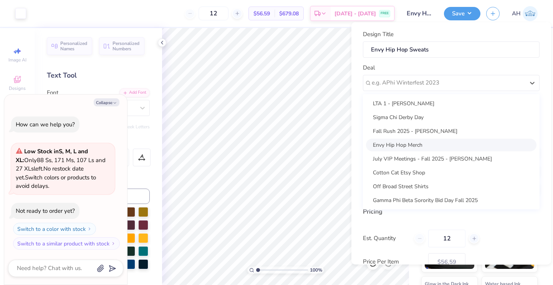
click at [412, 142] on div "Envy Hip Hop Merch" at bounding box center [451, 144] width 171 height 13
type textarea "x"
type input "[PERSON_NAME]"
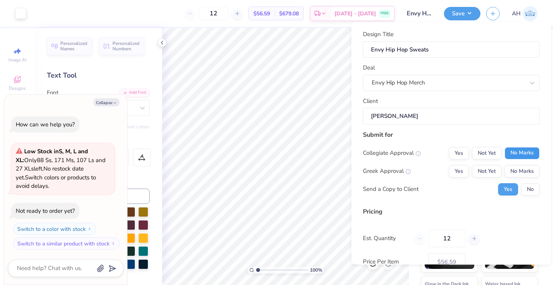
click at [515, 154] on button "No Marks" at bounding box center [522, 153] width 35 height 12
click at [518, 165] on button "No Marks" at bounding box center [522, 171] width 35 height 12
type input "$56.59"
click at [521, 186] on button "No" at bounding box center [530, 189] width 18 height 12
type textarea "x"
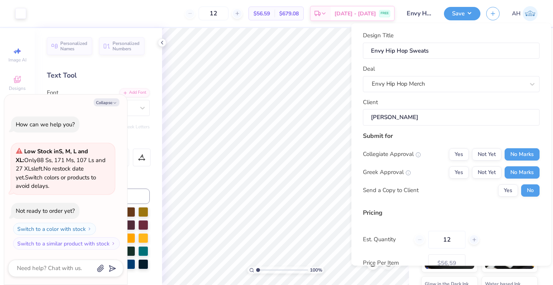
scroll to position [51, 0]
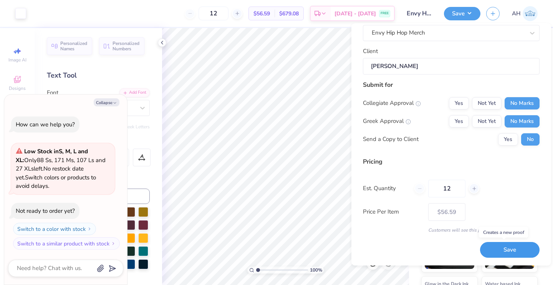
click at [490, 246] on button "Save" at bounding box center [510, 250] width 60 height 16
type input "$56.59"
type textarea "x"
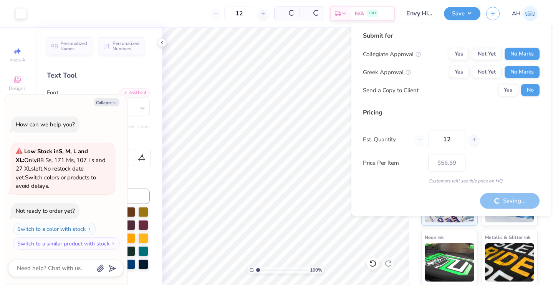
type input "– –"
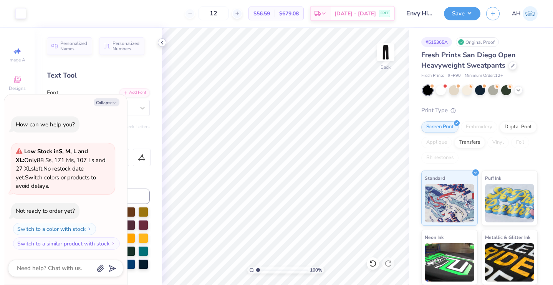
click at [164, 43] on icon at bounding box center [162, 43] width 6 height 6
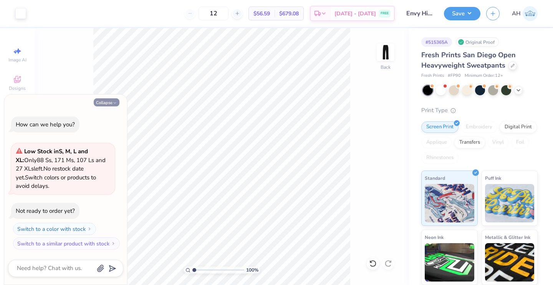
click at [107, 103] on button "Collapse" at bounding box center [107, 102] width 26 height 8
type textarea "x"
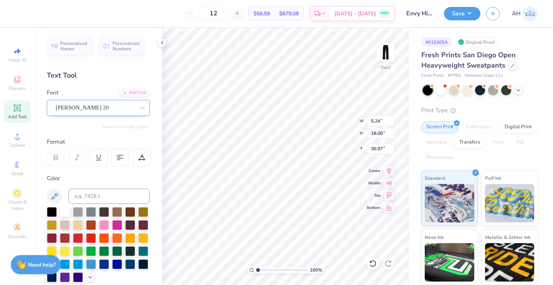
click at [111, 105] on div "[PERSON_NAME] 20" at bounding box center [95, 108] width 81 height 12
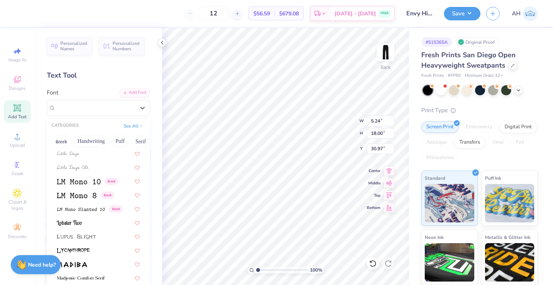
scroll to position [2590, 0]
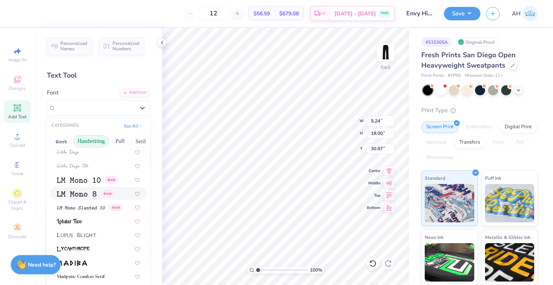
click at [100, 143] on button "Handwriting" at bounding box center [91, 141] width 36 height 12
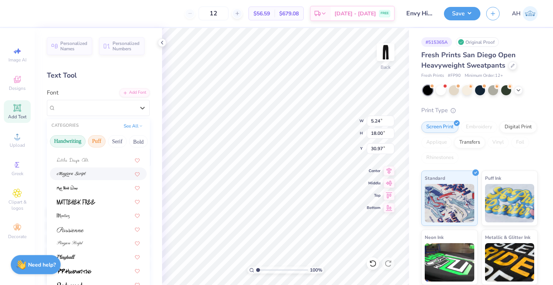
scroll to position [0, 37]
click at [126, 142] on button "Bold" at bounding box center [125, 141] width 19 height 12
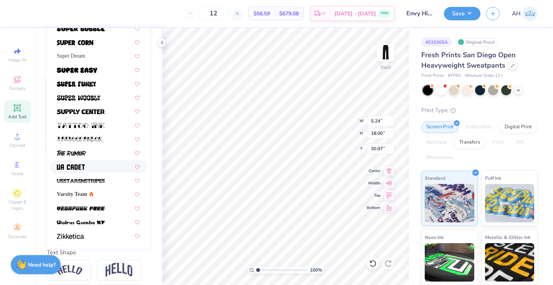
scroll to position [134, 0]
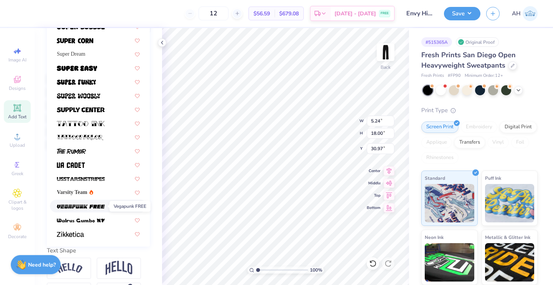
click at [103, 205] on img at bounding box center [81, 206] width 48 height 5
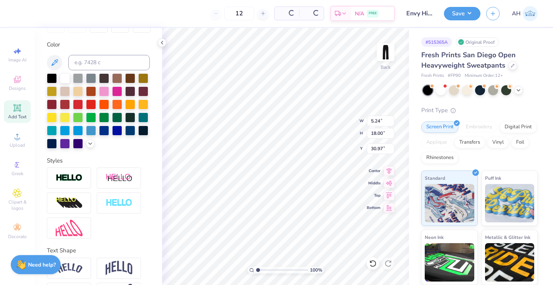
type input "3.65"
type input "13.64"
type input "33.18"
click at [66, 183] on img at bounding box center [69, 178] width 27 height 9
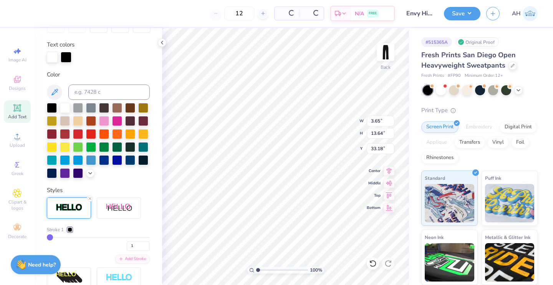
type input "3.72"
type input "13.71"
type input "33.15"
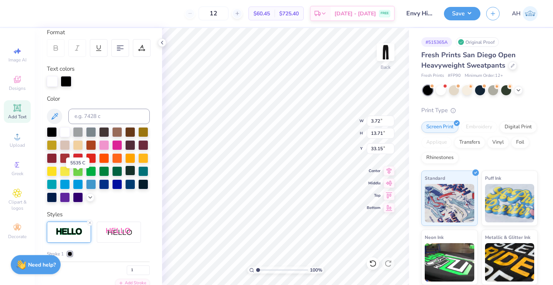
scroll to position [108, 0]
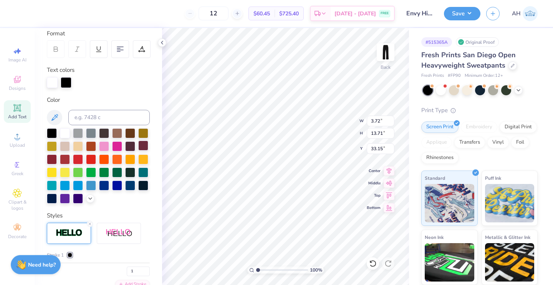
click at [138, 151] on div at bounding box center [143, 146] width 10 height 10
click at [64, 132] on div at bounding box center [65, 133] width 10 height 10
click at [70, 257] on div at bounding box center [70, 255] width 5 height 5
click at [138, 151] on div at bounding box center [143, 146] width 10 height 10
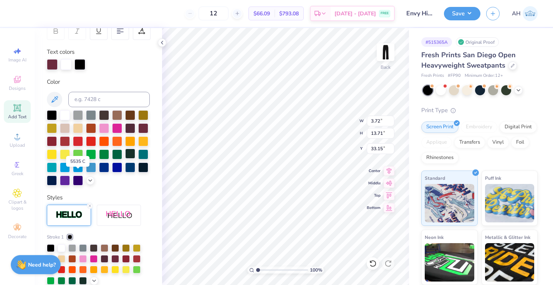
scroll to position [100, 0]
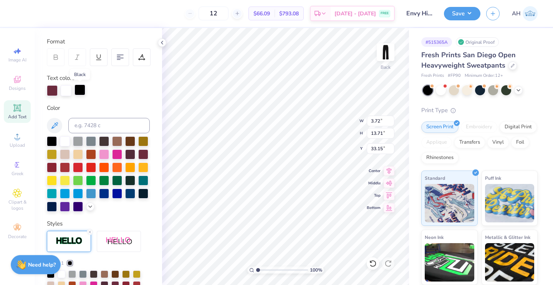
click at [79, 90] on div at bounding box center [80, 90] width 11 height 11
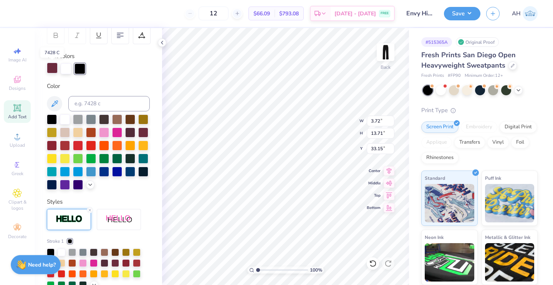
click at [53, 68] on div at bounding box center [52, 68] width 11 height 11
click at [80, 69] on div at bounding box center [80, 68] width 11 height 11
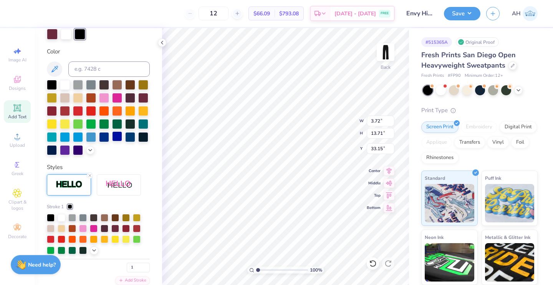
scroll to position [159, 0]
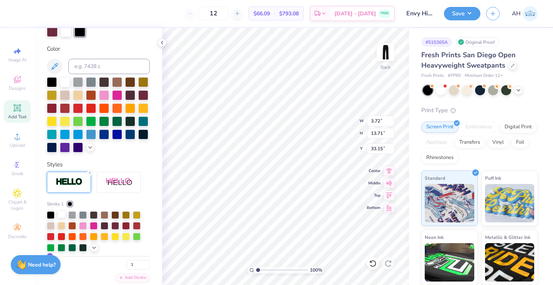
click at [62, 218] on div at bounding box center [62, 215] width 8 height 8
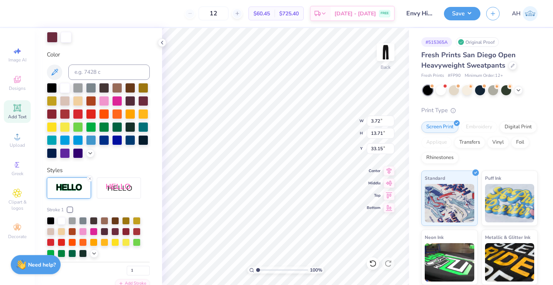
scroll to position [198, 0]
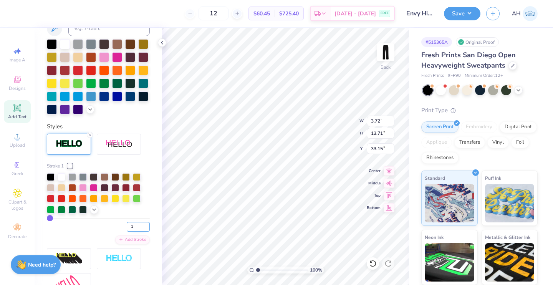
click at [129, 232] on input "1" at bounding box center [138, 227] width 23 height 10
type input "6"
type input "4.08"
type input "14.07"
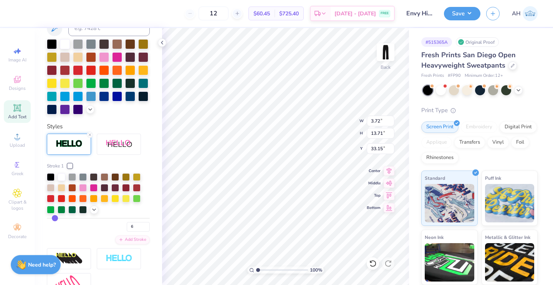
type input "32.97"
click at [374, 265] on icon at bounding box center [373, 264] width 8 height 8
click at [132, 232] on input "6" at bounding box center [138, 227] width 23 height 10
type input "3"
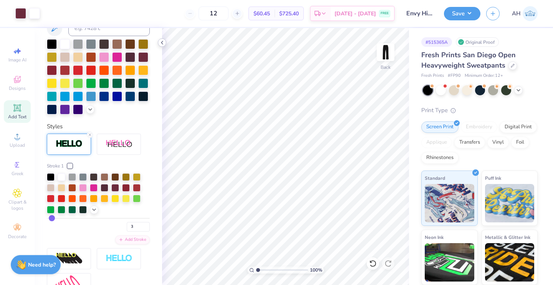
click at [162, 44] on icon at bounding box center [162, 43] width 6 height 6
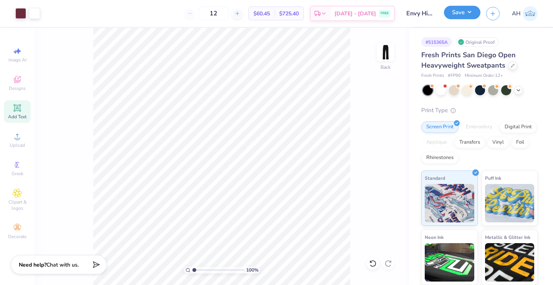
click at [459, 13] on button "Save" at bounding box center [462, 12] width 37 height 13
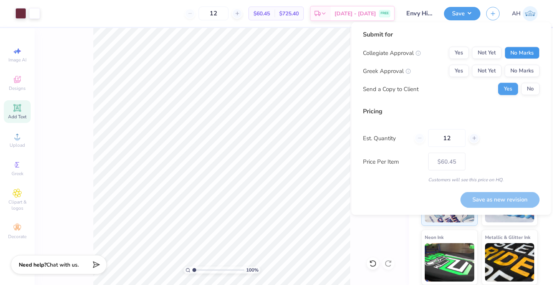
click at [520, 51] on button "No Marks" at bounding box center [522, 53] width 35 height 12
click at [517, 67] on button "No Marks" at bounding box center [522, 71] width 35 height 12
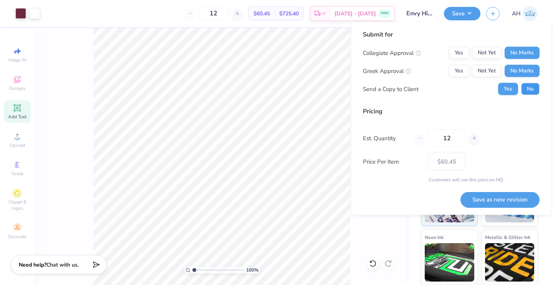
click at [526, 90] on button "No" at bounding box center [530, 89] width 18 height 12
click at [480, 196] on button "Save as new revision" at bounding box center [500, 200] width 79 height 16
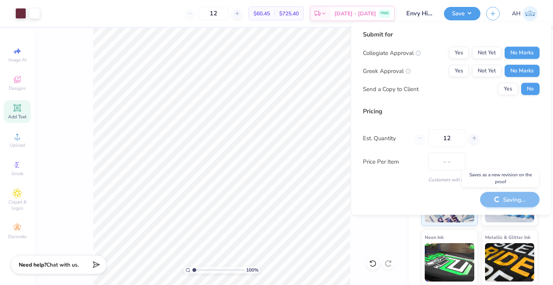
type input "$60.45"
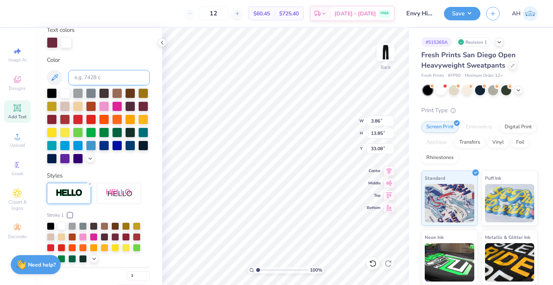
scroll to position [138, 0]
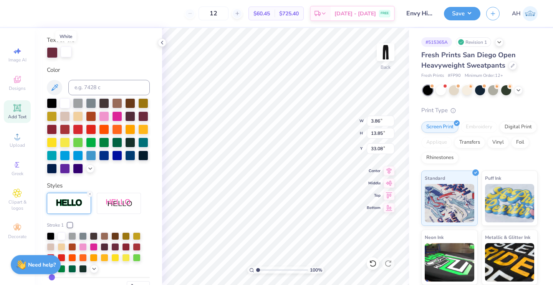
click at [64, 53] on div at bounding box center [66, 51] width 11 height 11
click at [53, 50] on div at bounding box center [52, 51] width 11 height 11
click at [65, 102] on div at bounding box center [65, 103] width 10 height 10
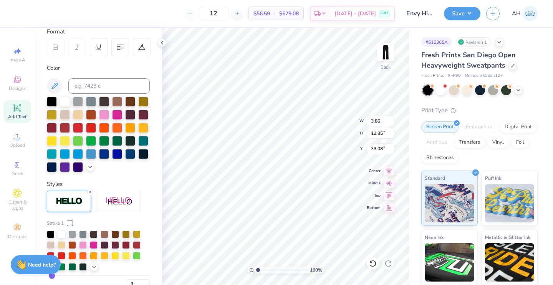
scroll to position [131, 0]
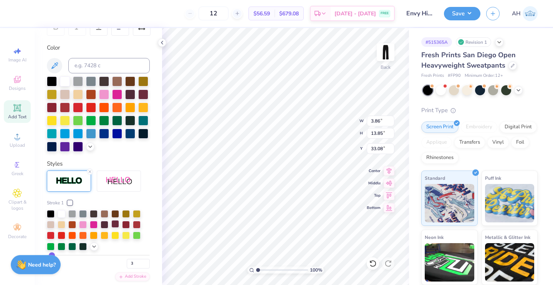
click at [113, 228] on div at bounding box center [115, 224] width 8 height 8
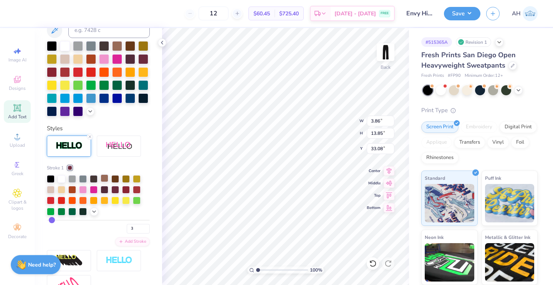
scroll to position [203, 0]
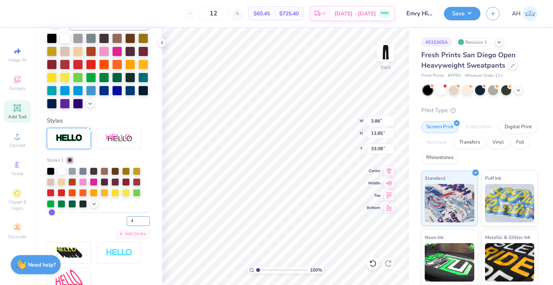
type input "4"
click at [139, 226] on input "4" at bounding box center [138, 221] width 23 height 10
click at [130, 226] on input "4" at bounding box center [138, 221] width 23 height 10
type input "6"
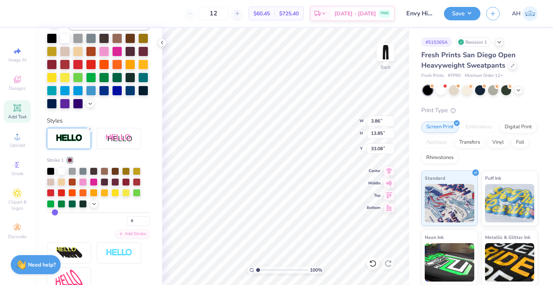
type input "4.08"
type input "14.07"
type input "32.97"
click at [130, 226] on input "6" at bounding box center [138, 221] width 23 height 10
type input "3"
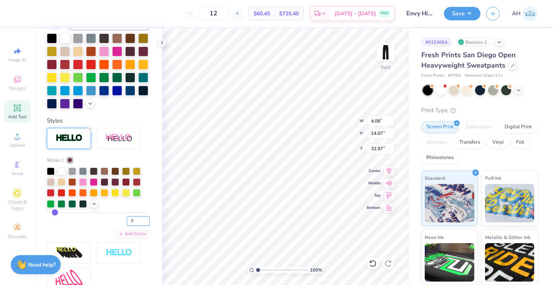
type input "3"
type input "3.86"
type input "13.85"
type input "33.08"
click at [127, 226] on input "3" at bounding box center [138, 221] width 23 height 10
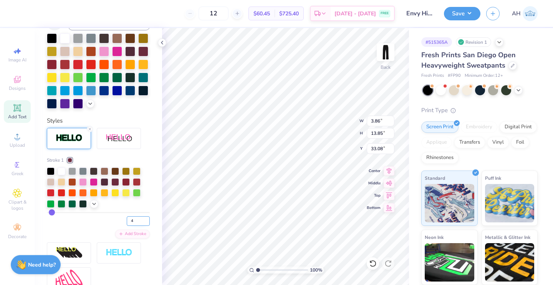
type input "4"
type input "3.93"
type input "13.92"
type input "33.04"
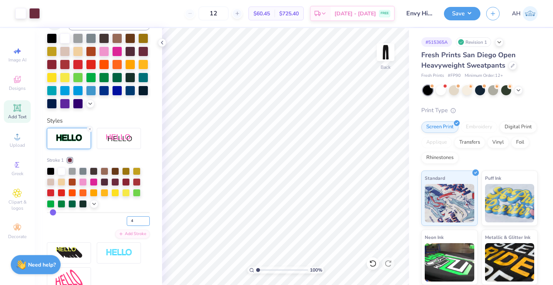
click at [136, 226] on input "4" at bounding box center [138, 221] width 23 height 10
click at [116, 185] on div at bounding box center [115, 182] width 8 height 8
click at [131, 226] on input "4" at bounding box center [138, 221] width 23 height 10
type input "3"
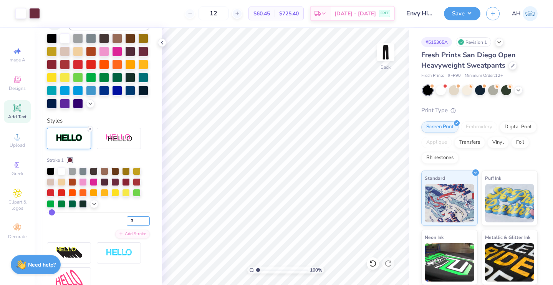
click at [130, 226] on input "3" at bounding box center [138, 221] width 23 height 10
type input "4"
click at [130, 226] on input "4" at bounding box center [138, 221] width 23 height 10
type input "5"
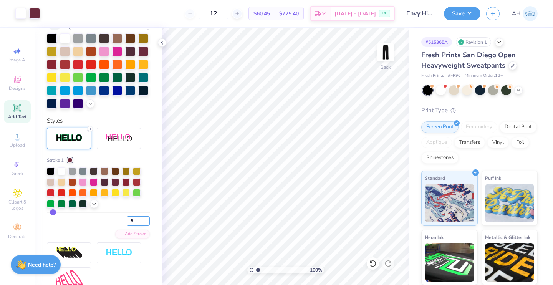
type input "5"
click at [132, 226] on input "5" at bounding box center [138, 221] width 23 height 10
type input "3"
click at [133, 226] on input "3" at bounding box center [138, 221] width 23 height 10
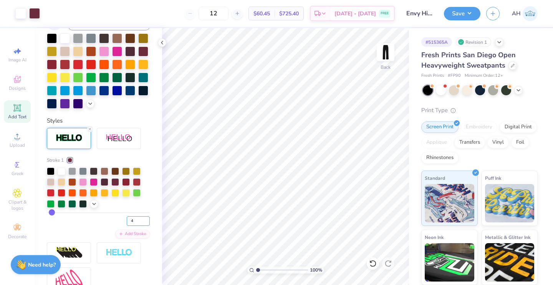
type input "4"
click at [133, 226] on input "4" at bounding box center [138, 221] width 23 height 10
type input "3"
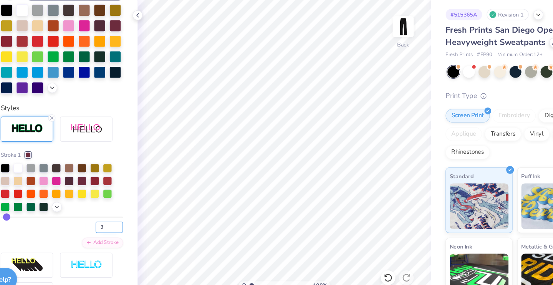
click at [134, 226] on input "3" at bounding box center [138, 221] width 23 height 10
click at [132, 226] on input "3" at bounding box center [138, 221] width 23 height 10
type input "4"
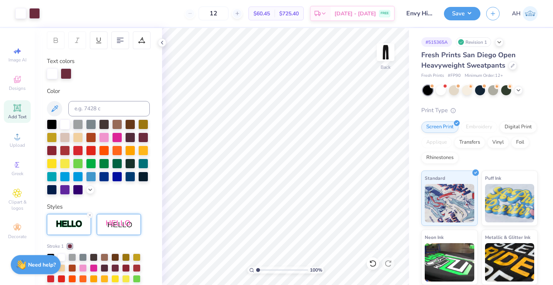
scroll to position [116, 0]
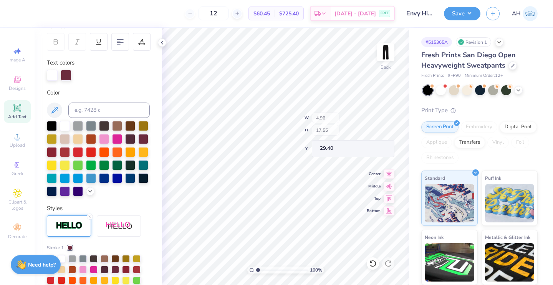
type input "4.96"
type input "17.55"
type input "29.40"
click at [31, 257] on div "Need help? Chat with us." at bounding box center [36, 263] width 50 height 19
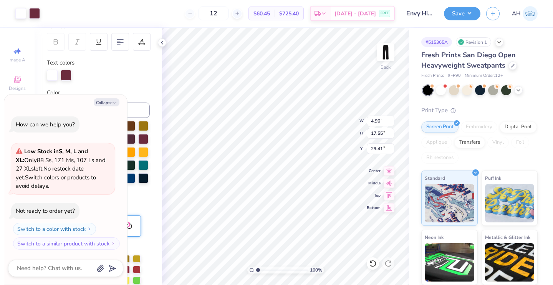
type textarea "x"
click at [380, 120] on input "4.96" at bounding box center [381, 121] width 28 height 11
type input "4"
type input "5.24"
type textarea "x"
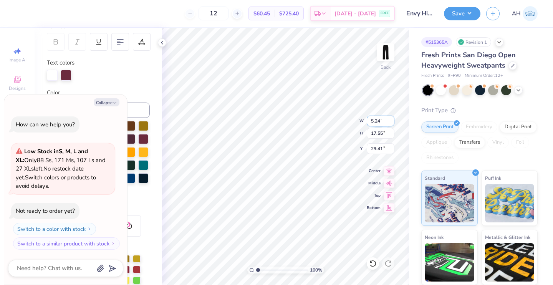
type input "5.09"
type input "18.00"
click at [383, 148] on input "29.19" at bounding box center [381, 148] width 28 height 11
type input "2"
type input "30.97"
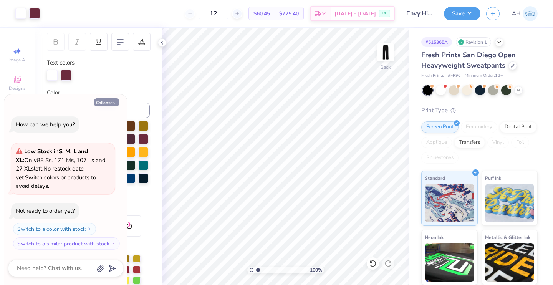
click at [112, 101] on button "Collapse" at bounding box center [107, 102] width 26 height 8
type textarea "x"
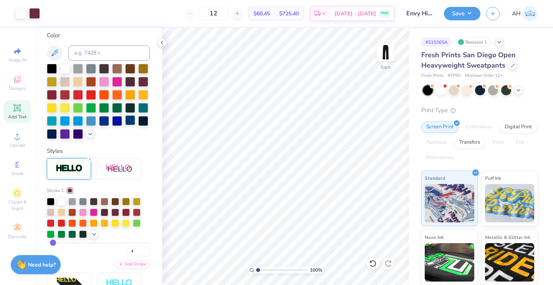
scroll to position [189, 0]
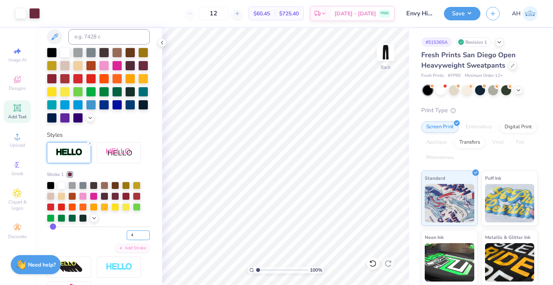
click at [130, 240] on input "4" at bounding box center [138, 236] width 23 height 10
type input "3"
click at [130, 240] on input "3" at bounding box center [138, 236] width 23 height 10
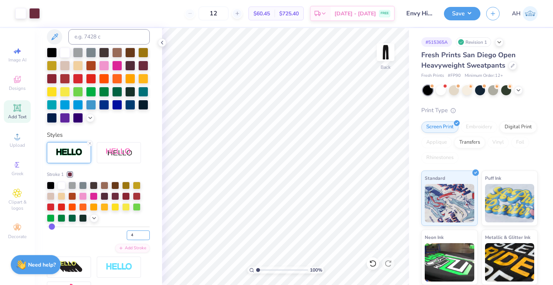
type input "4"
click at [460, 13] on button "Save" at bounding box center [462, 12] width 37 height 13
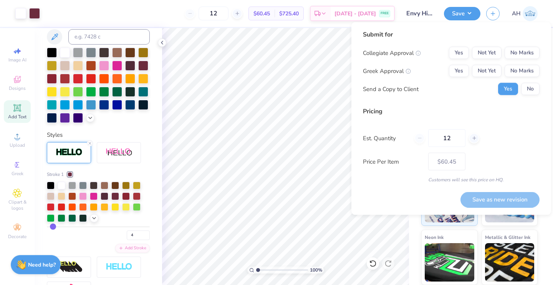
click at [519, 46] on div "Submit for Collegiate Approval Yes Not Yet No Marks Greek Approval Yes Not Yet …" at bounding box center [451, 65] width 177 height 71
click at [519, 49] on button "No Marks" at bounding box center [522, 53] width 35 height 12
click at [519, 70] on button "No Marks" at bounding box center [522, 71] width 35 height 12
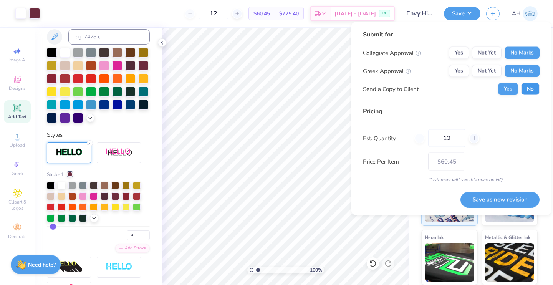
click at [528, 90] on button "No" at bounding box center [530, 89] width 18 height 12
click at [492, 198] on button "Save as new revision" at bounding box center [500, 200] width 79 height 16
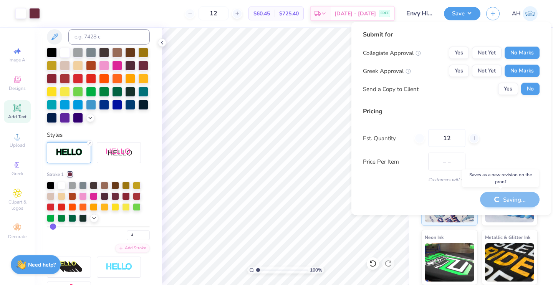
type input "$60.45"
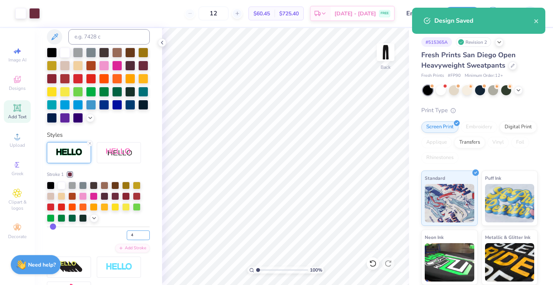
click at [133, 240] on input "4" at bounding box center [138, 236] width 23 height 10
type input "2"
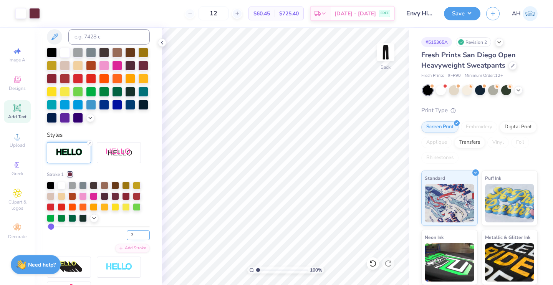
click at [128, 240] on input "2" at bounding box center [138, 236] width 23 height 10
type input "3"
click at [463, 18] on button "Save" at bounding box center [462, 12] width 37 height 13
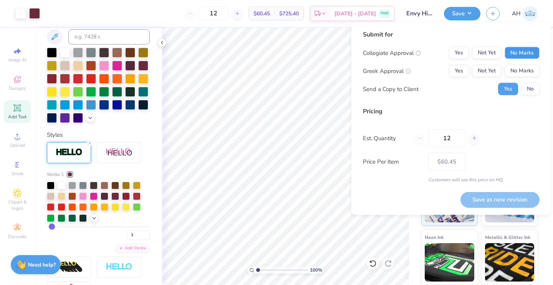
click at [516, 54] on button "No Marks" at bounding box center [522, 53] width 35 height 12
click at [516, 68] on button "No Marks" at bounding box center [522, 71] width 35 height 12
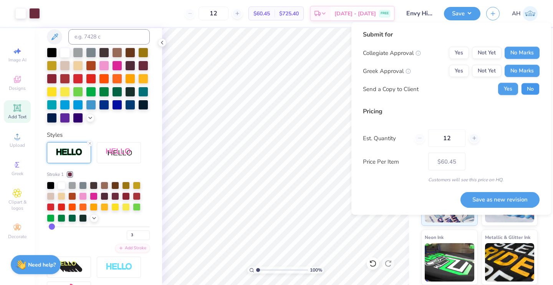
click at [525, 85] on button "No" at bounding box center [530, 89] width 18 height 12
click at [485, 196] on button "Save as new revision" at bounding box center [500, 200] width 79 height 16
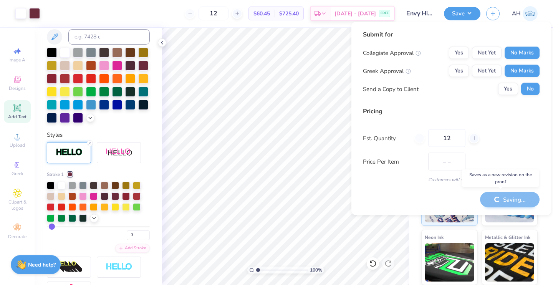
type input "$60.45"
